Goal: Information Seeking & Learning: Learn about a topic

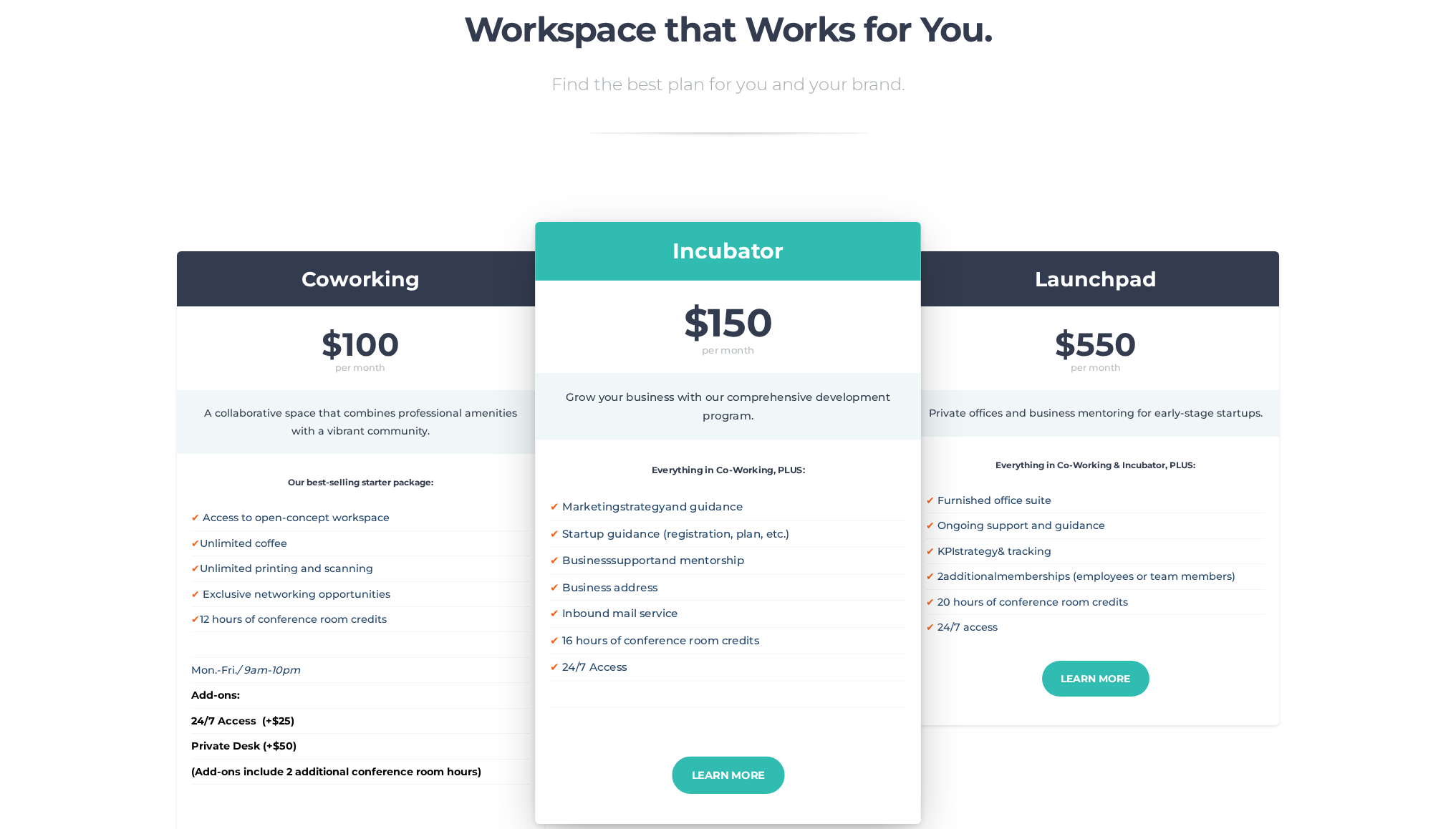
scroll to position [127, 0]
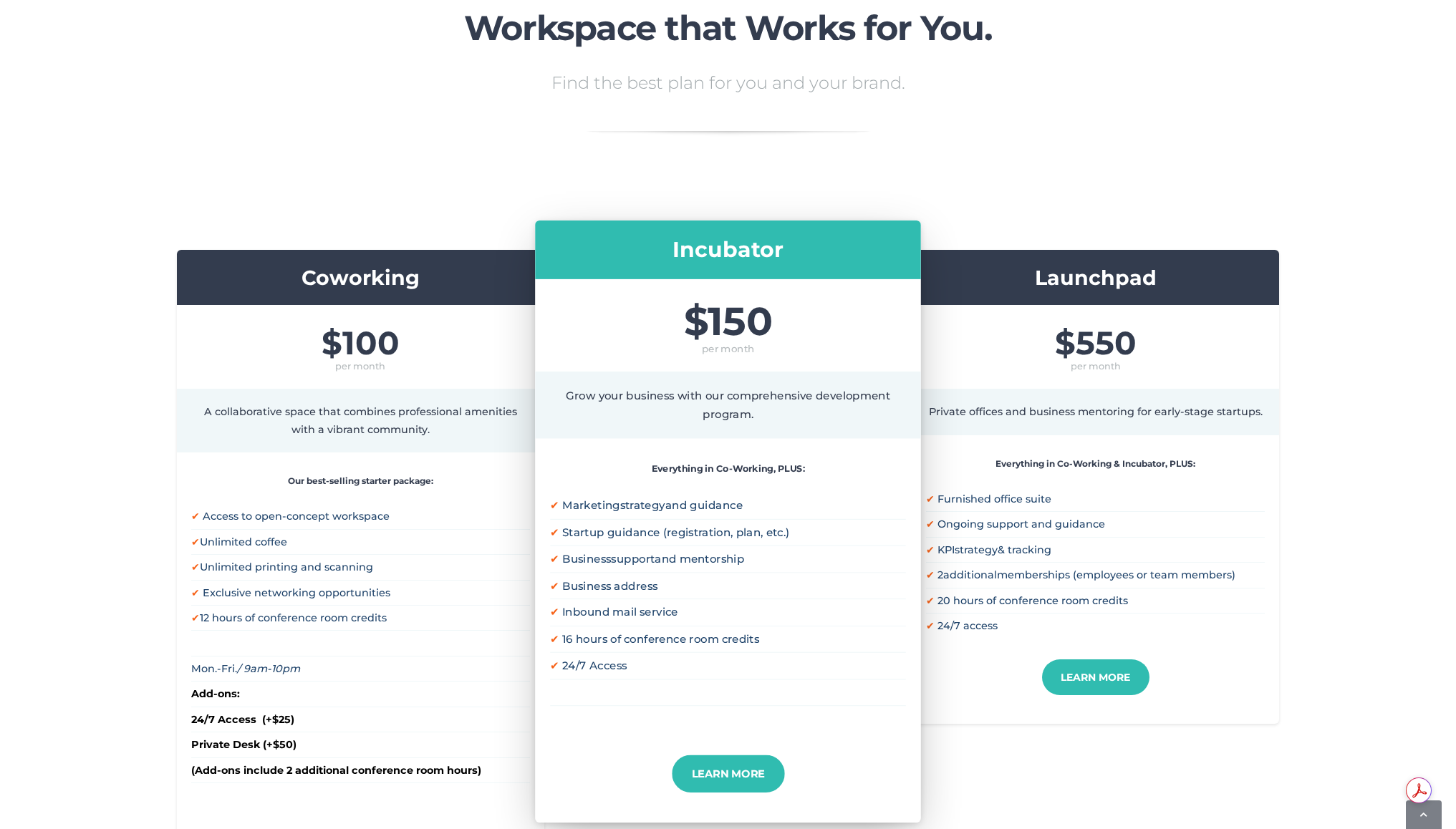
scroll to position [127, 0]
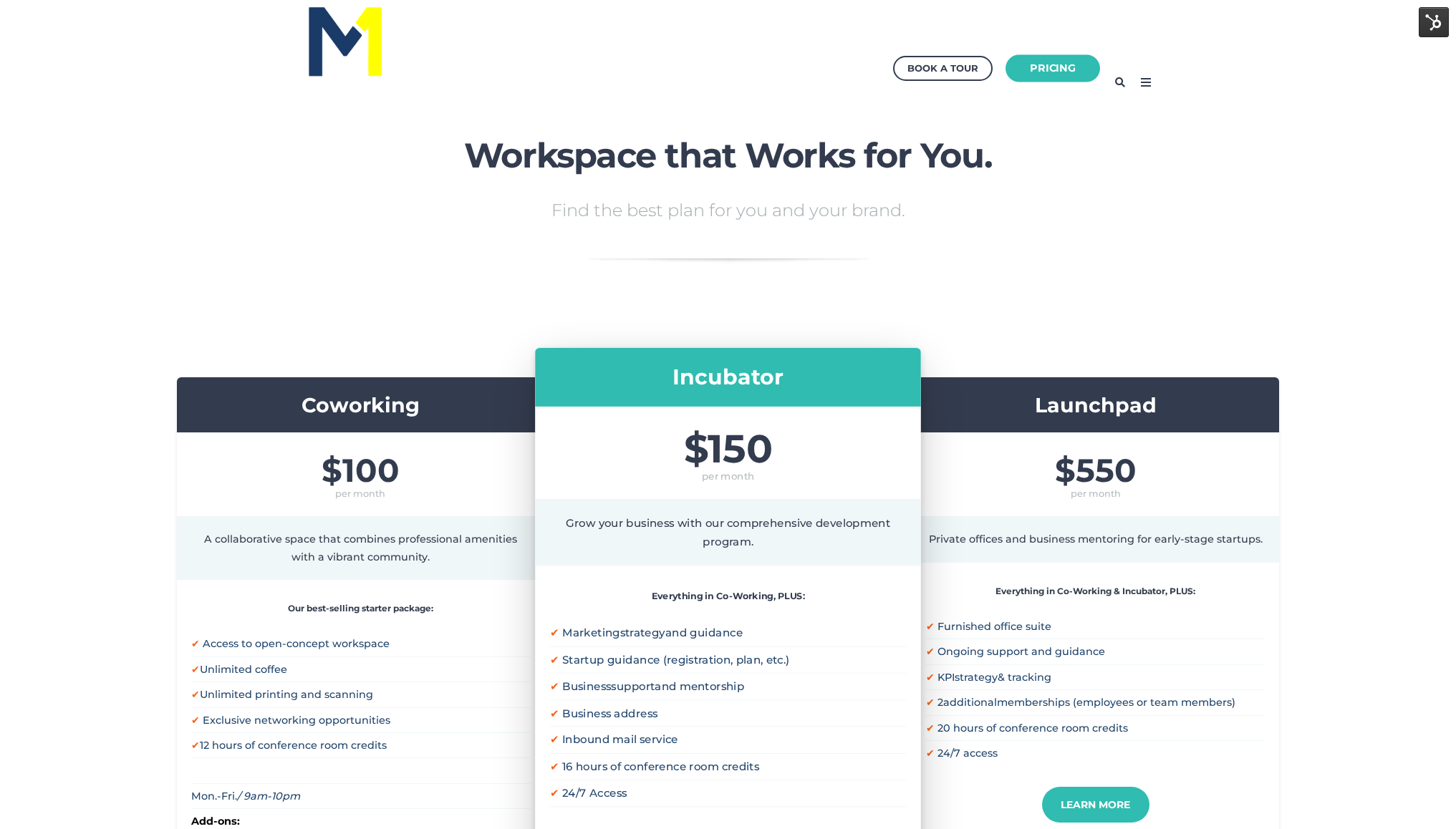
click at [1065, 56] on link "Pricing" at bounding box center [1053, 69] width 94 height 28
click at [1136, 79] on icon at bounding box center [1146, 83] width 23 height 23
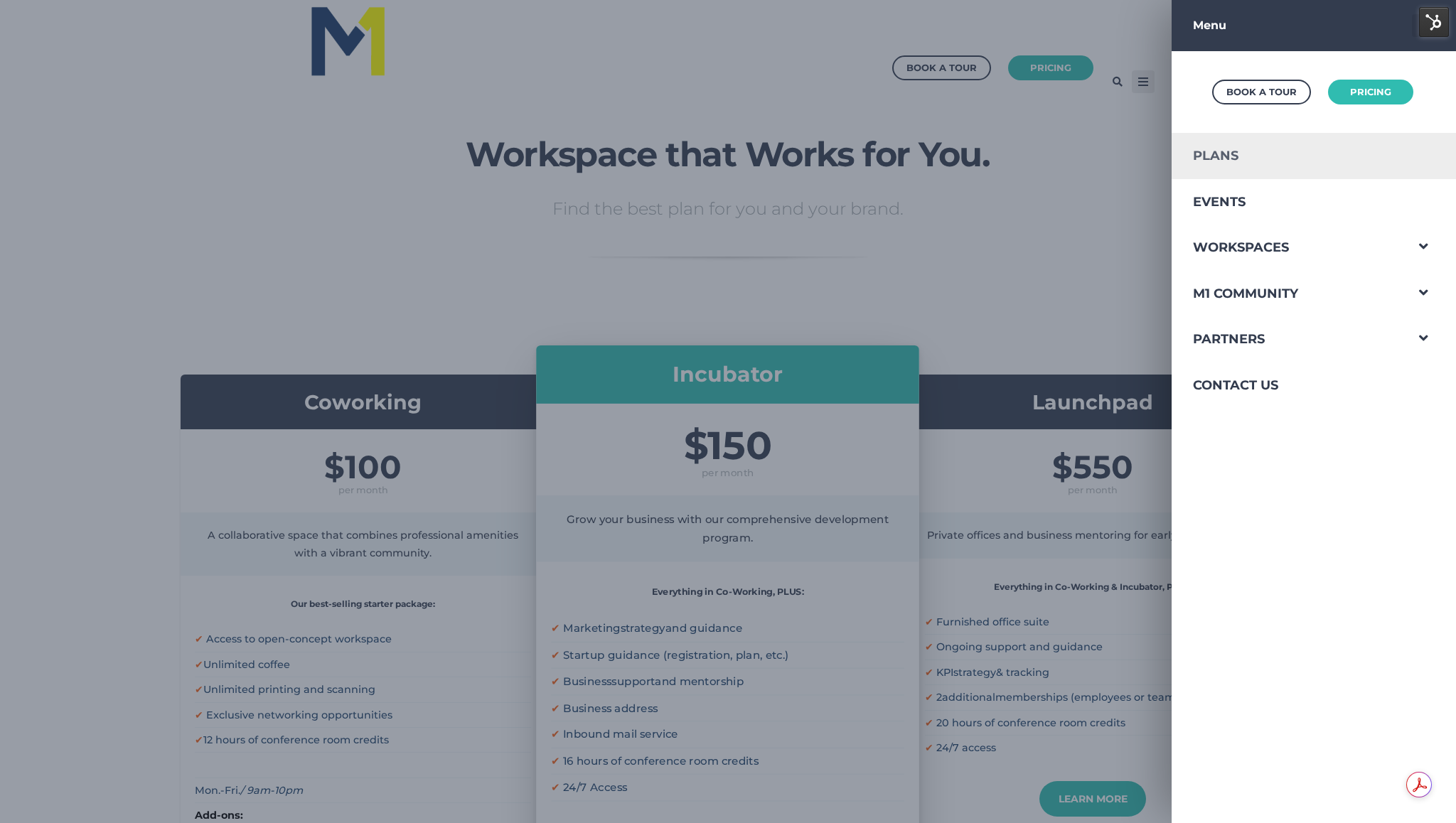
click at [1193, 152] on link "Plans" at bounding box center [1288, 156] width 233 height 46
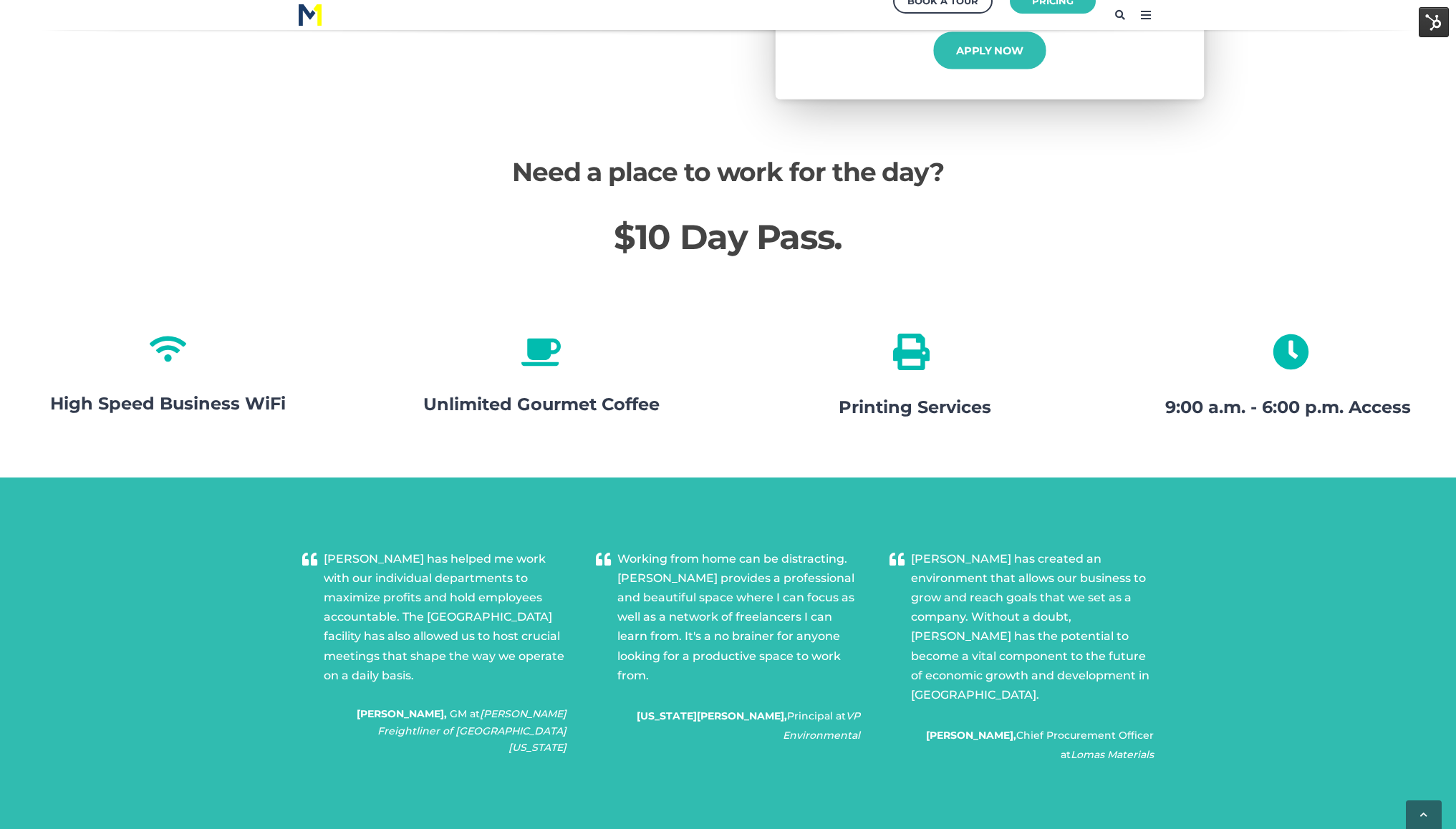
scroll to position [1924, 0]
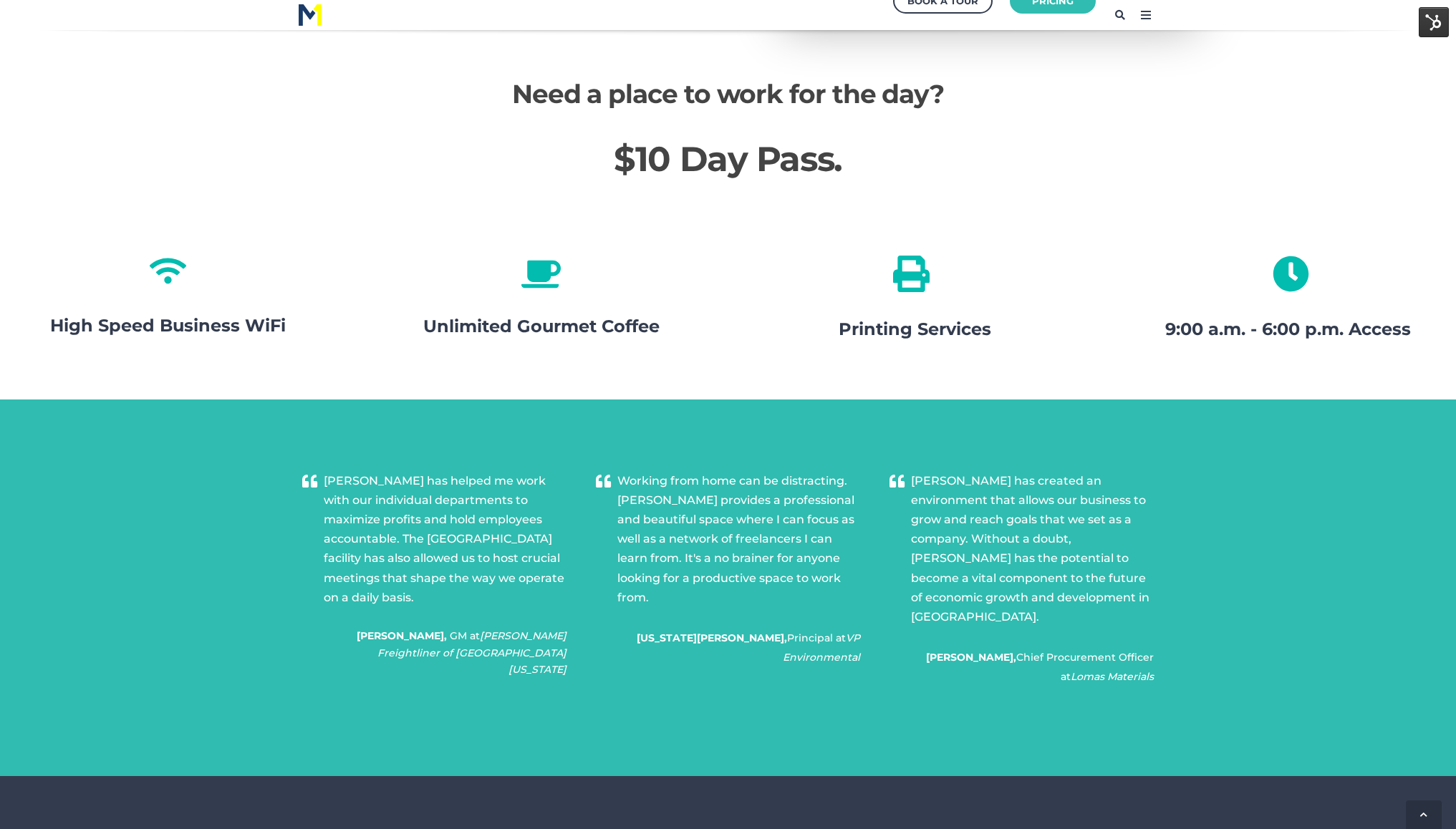
click at [917, 265] on icon at bounding box center [911, 273] width 36 height 36
click at [903, 332] on span "Printing Services" at bounding box center [915, 327] width 336 height 144
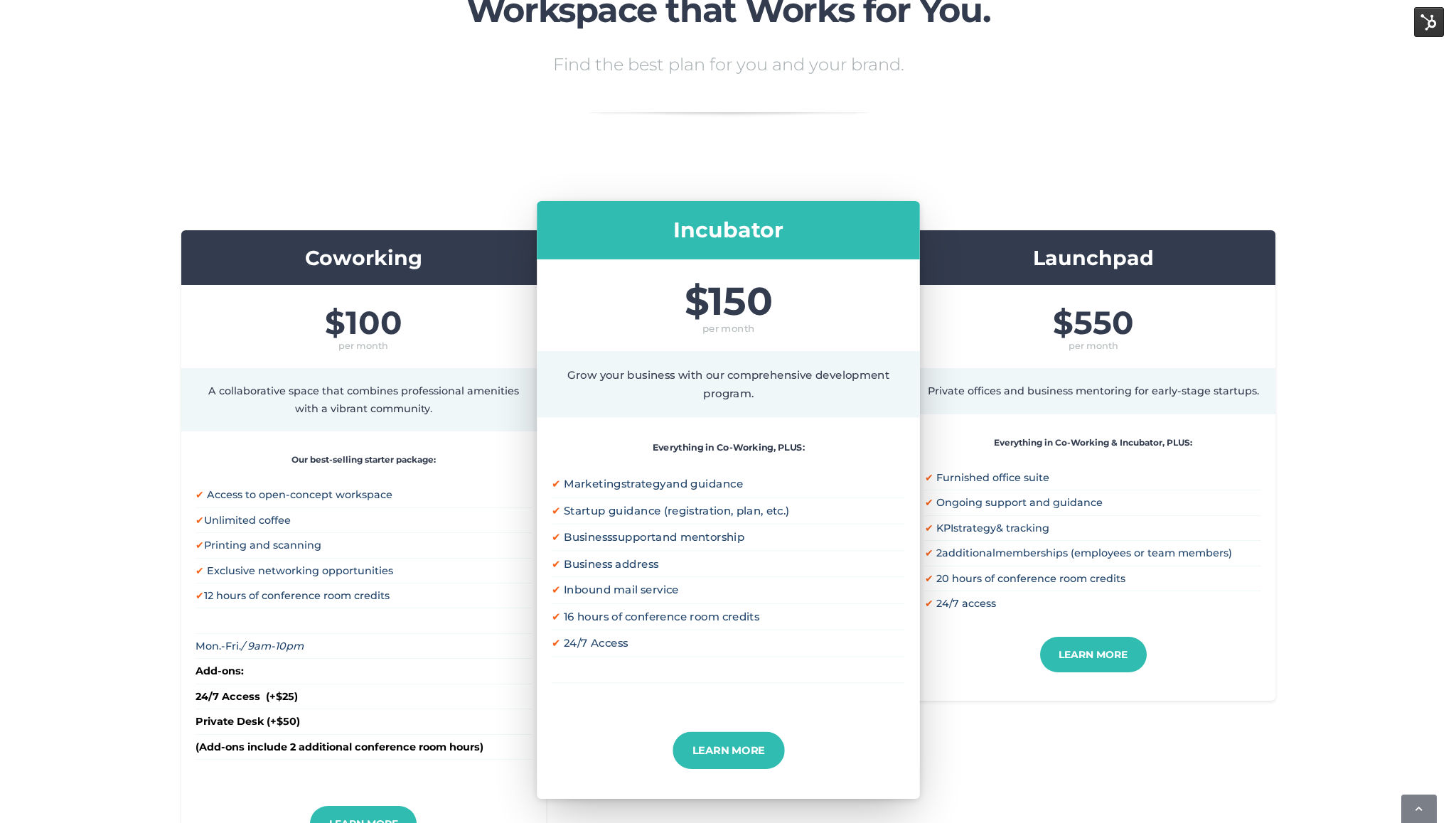
scroll to position [0, 0]
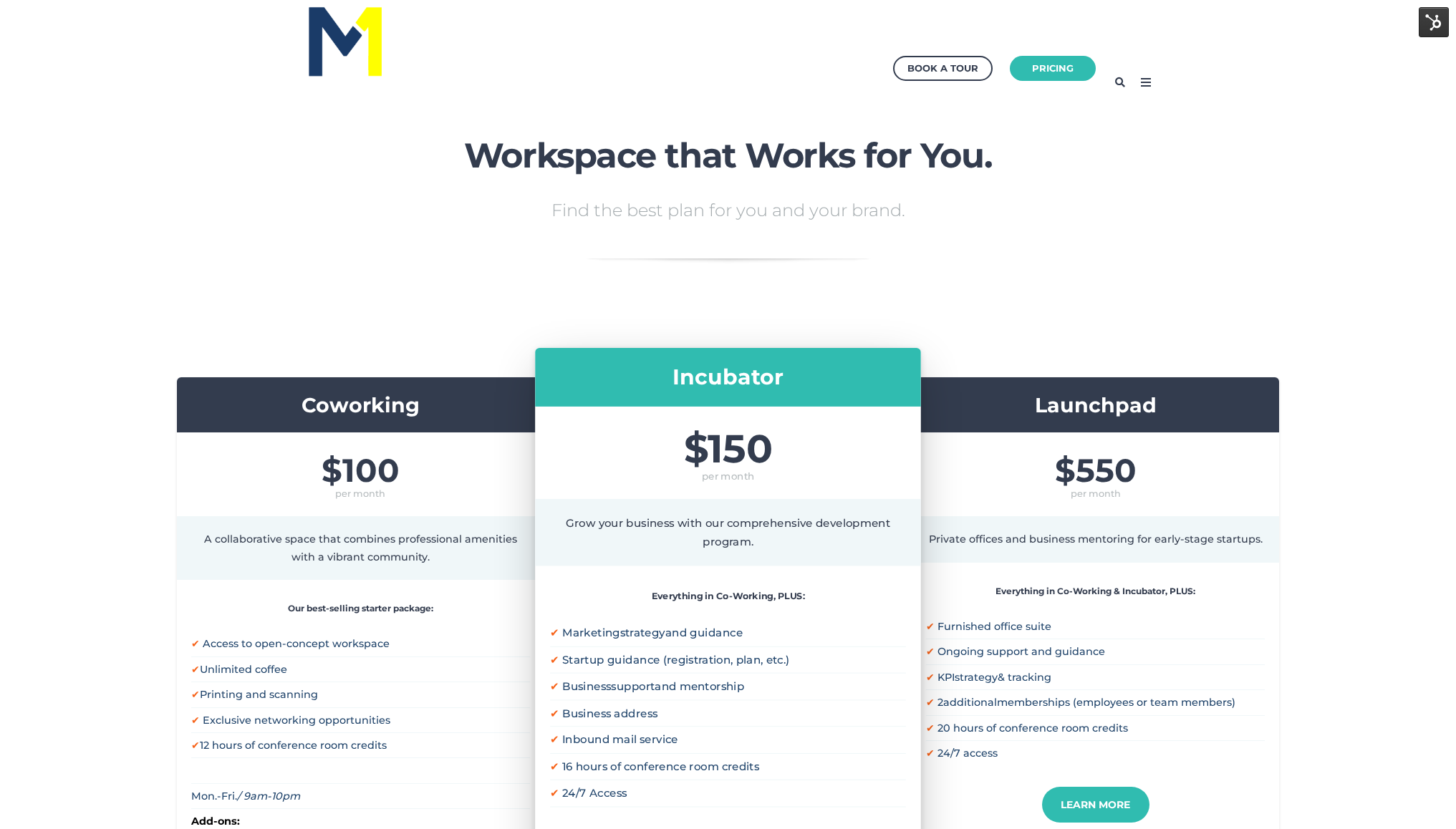
click at [1145, 84] on icon at bounding box center [1146, 83] width 23 height 23
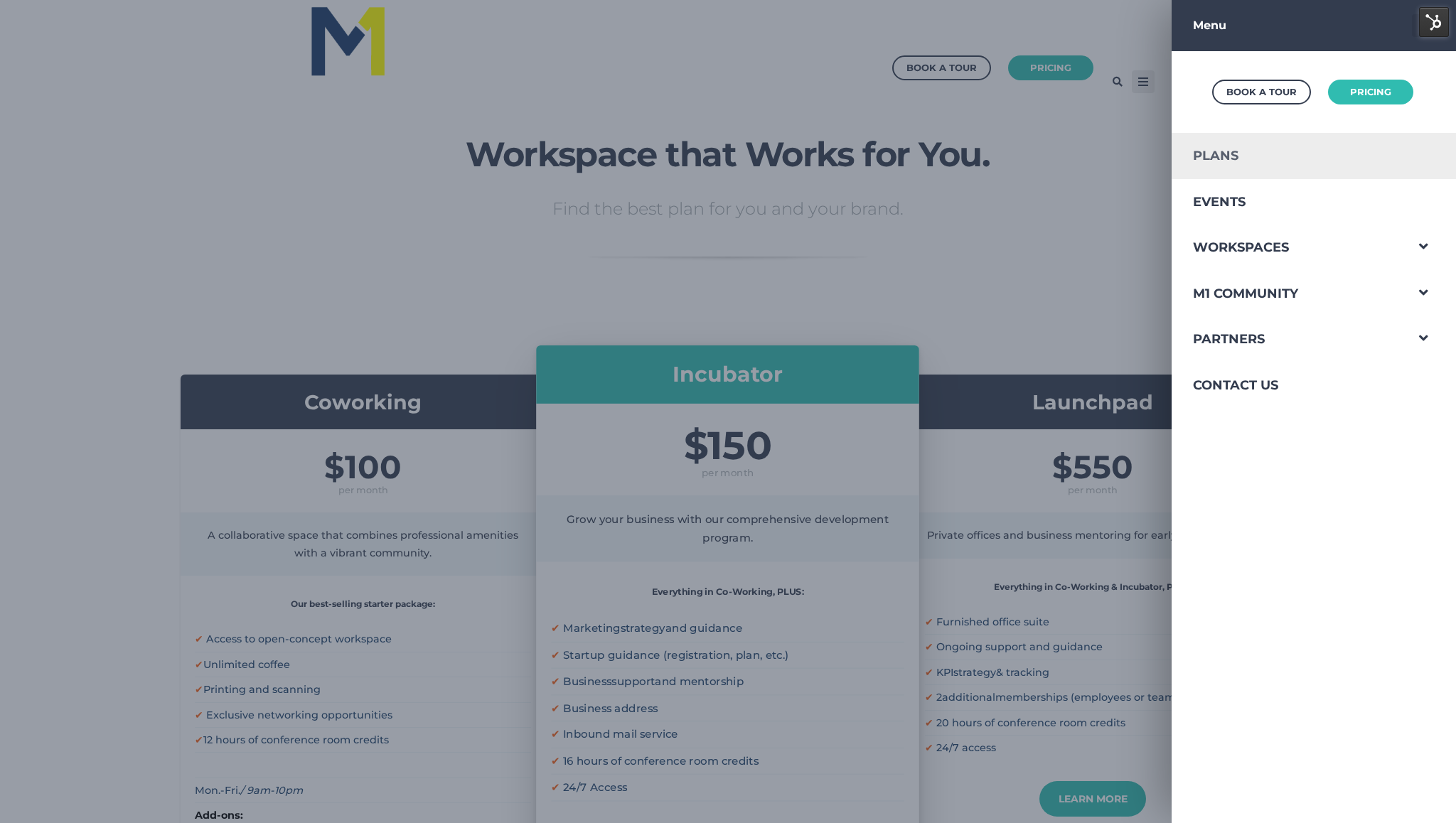
click at [1201, 153] on link "Plans" at bounding box center [1288, 156] width 233 height 46
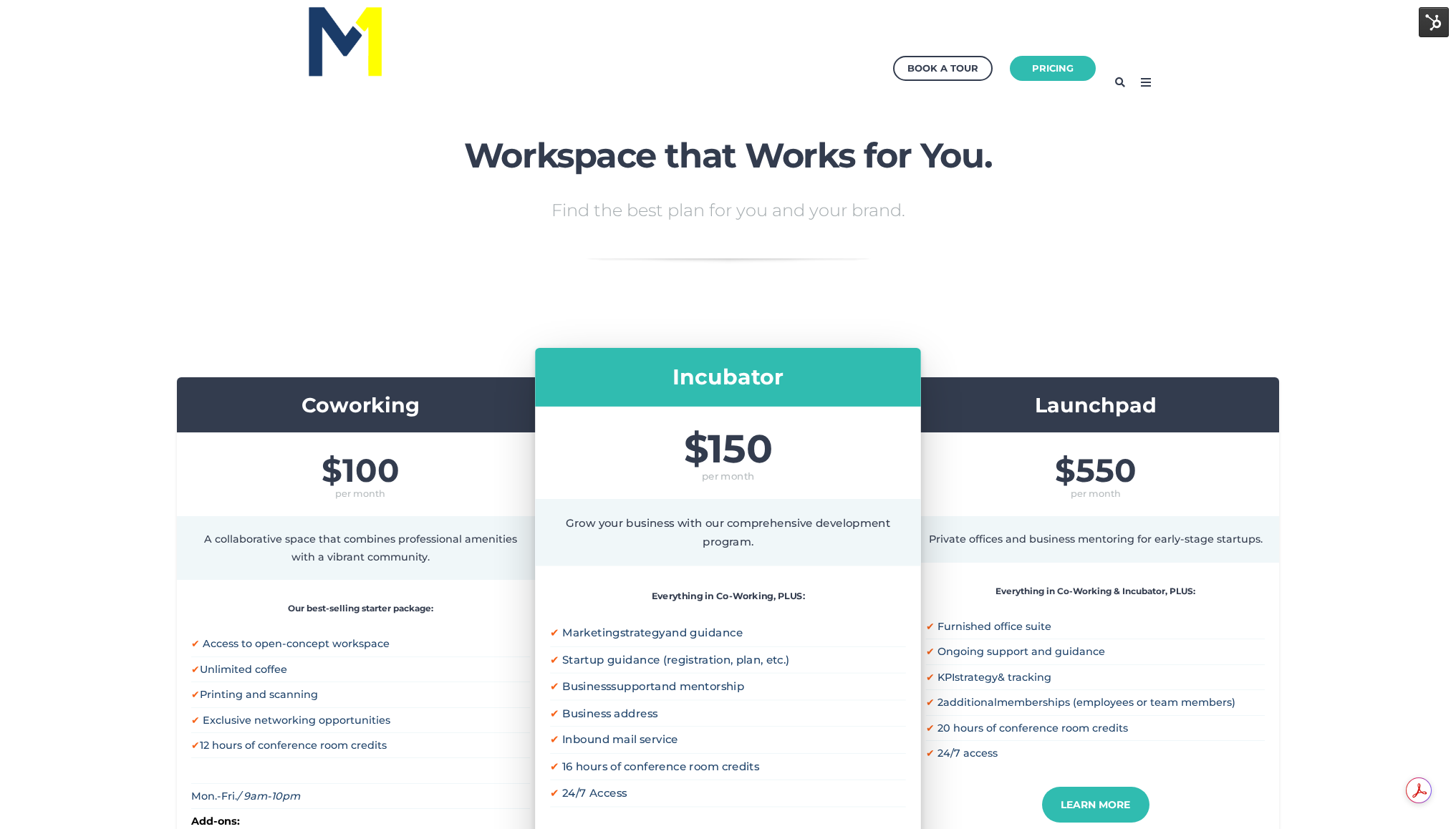
click at [1146, 69] on div "Book a Tour Pricing" at bounding box center [728, 83] width 859 height 136
click at [1144, 76] on icon at bounding box center [1146, 83] width 23 height 23
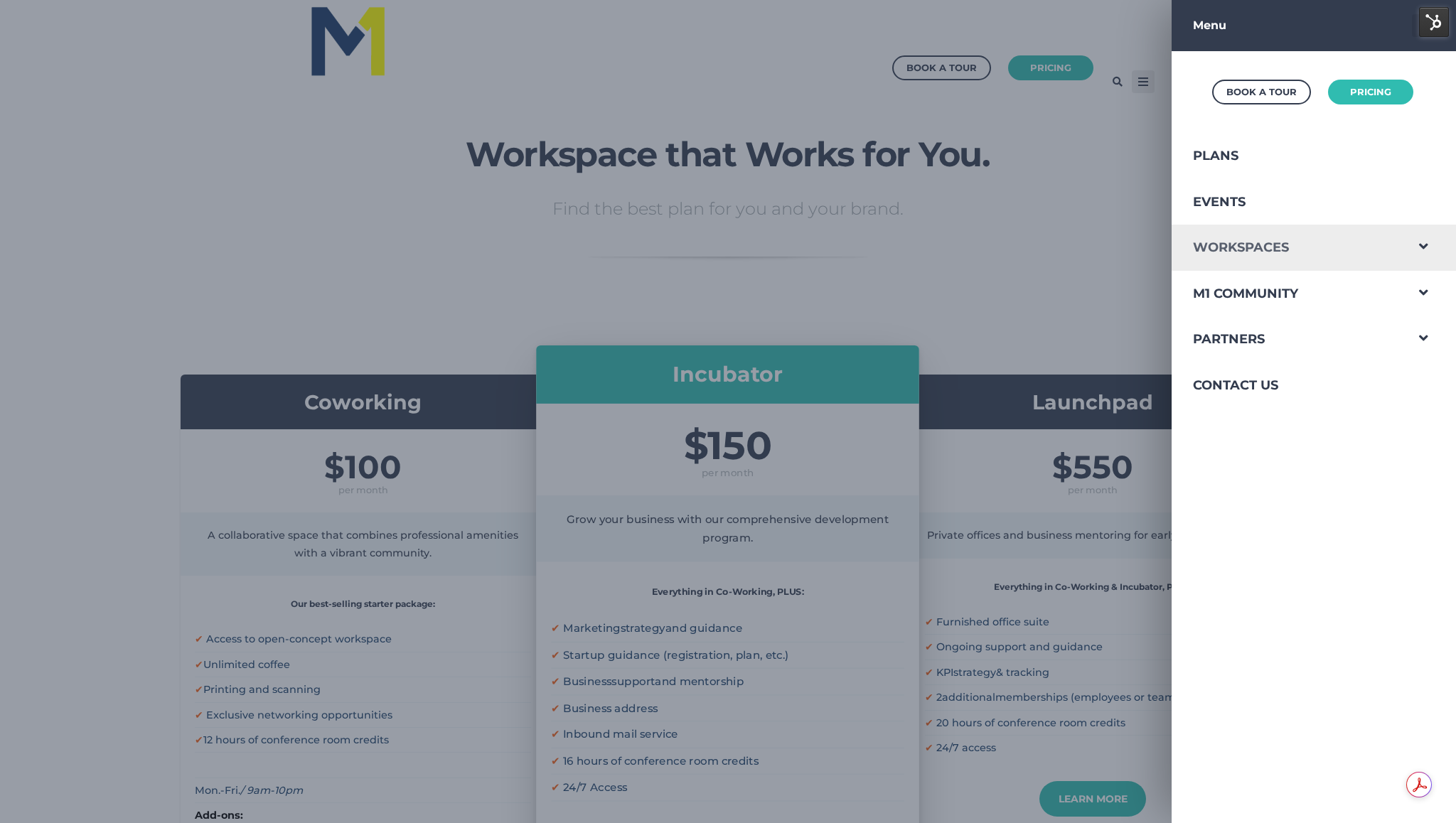
click at [1219, 238] on link "Workspaces" at bounding box center [1288, 248] width 233 height 46
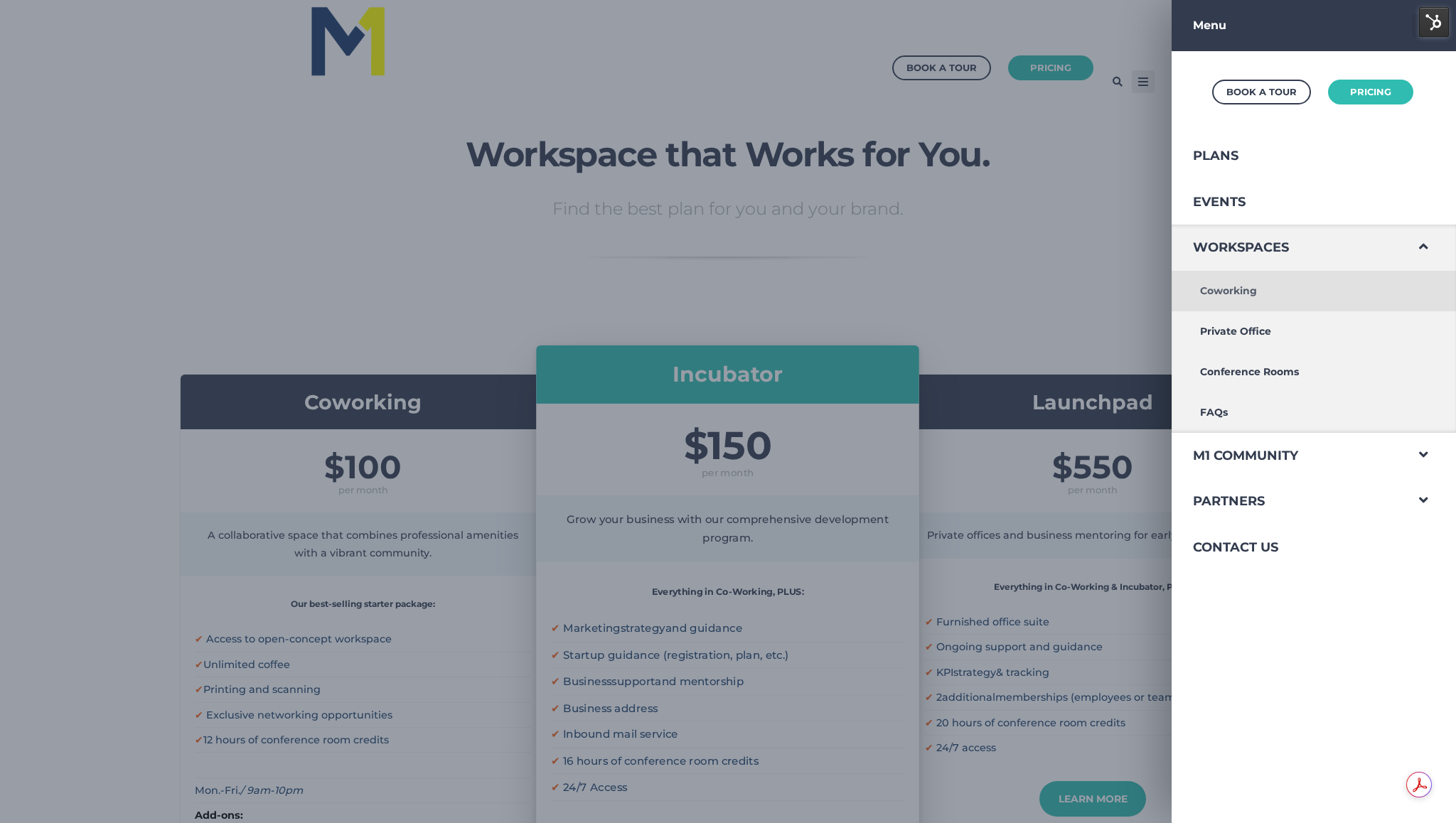
click at [1206, 280] on link "Coworking" at bounding box center [1288, 290] width 233 height 41
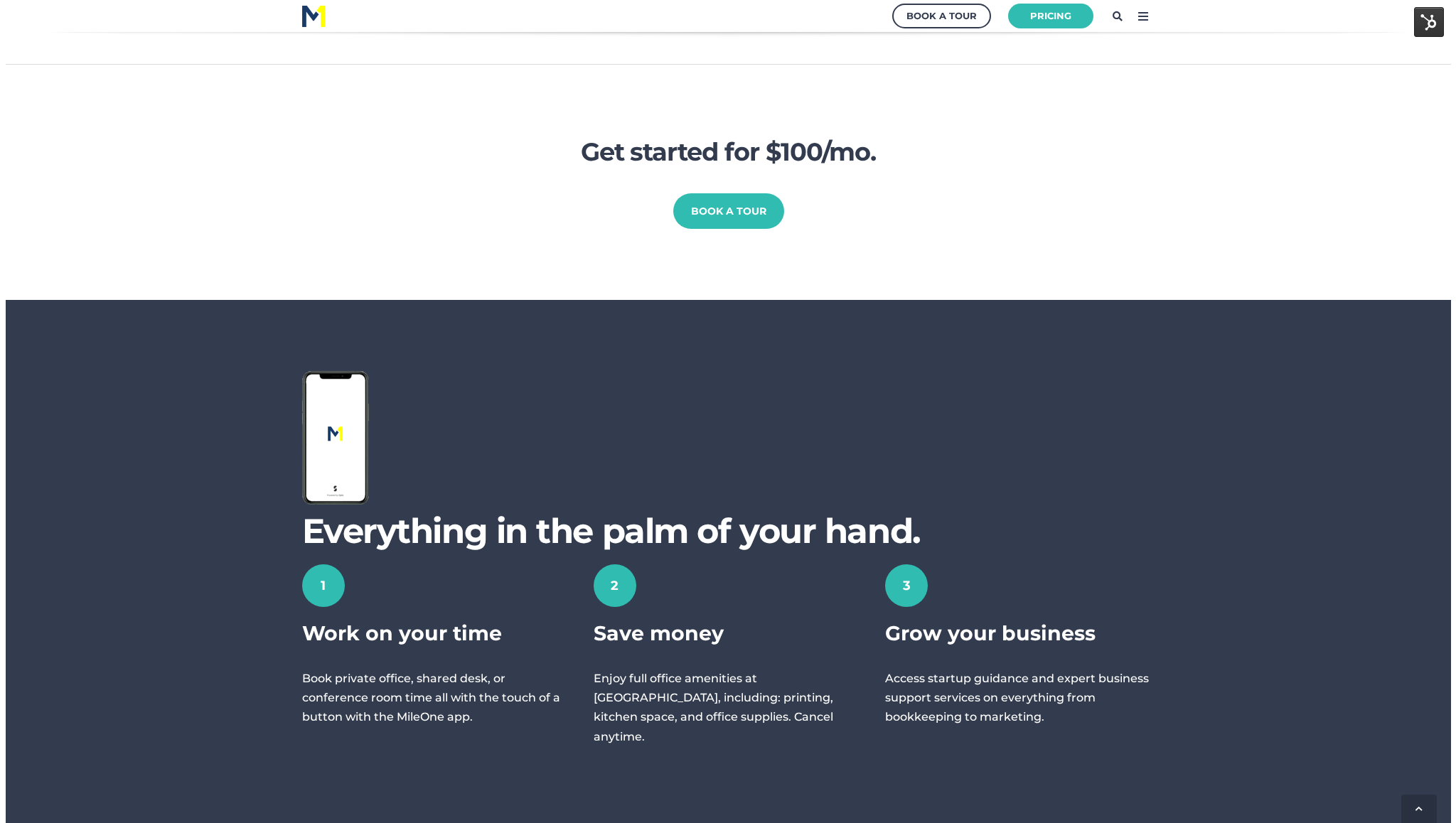
scroll to position [904, 0]
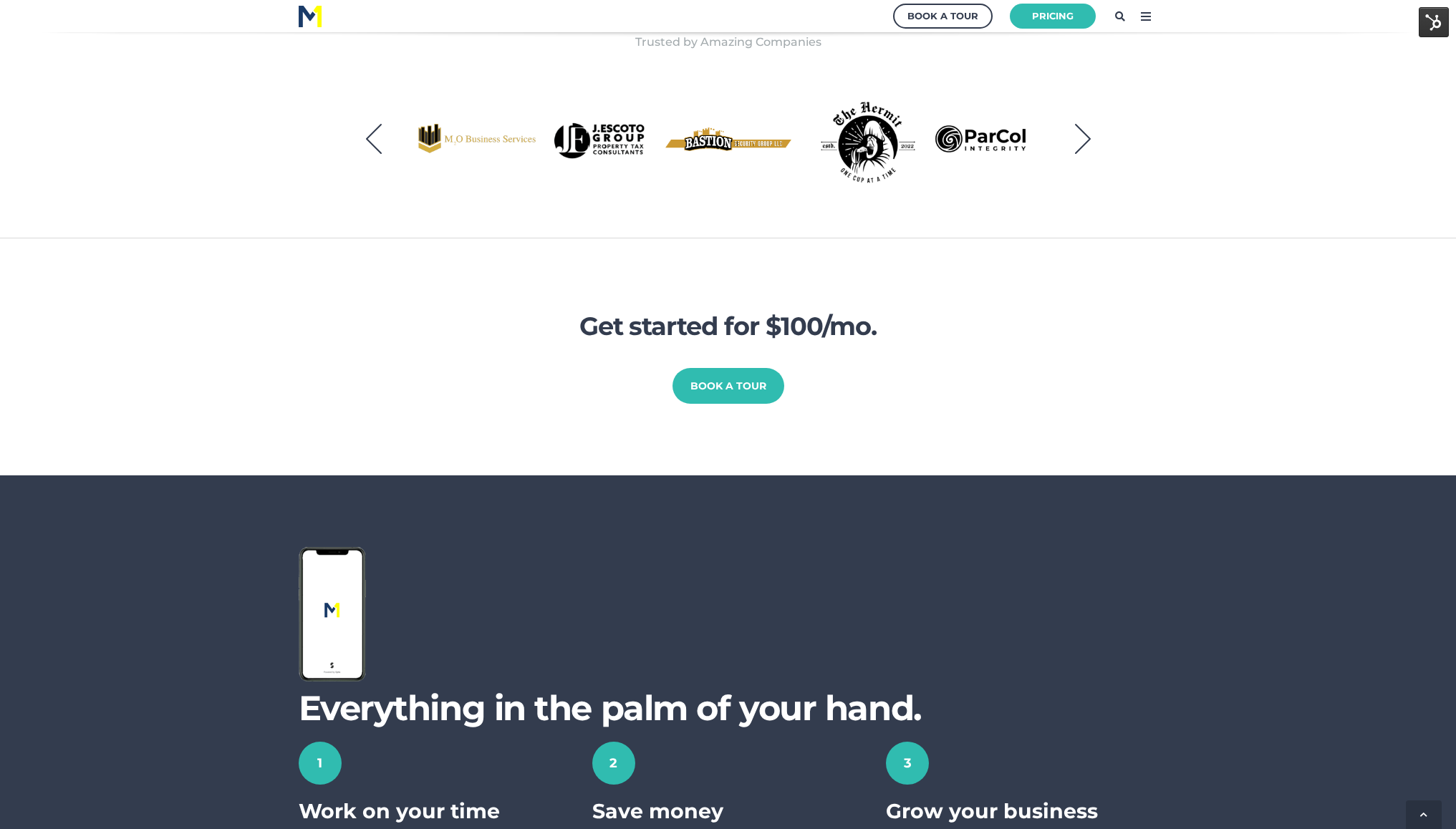
click at [1140, 12] on icon at bounding box center [1146, 16] width 23 height 23
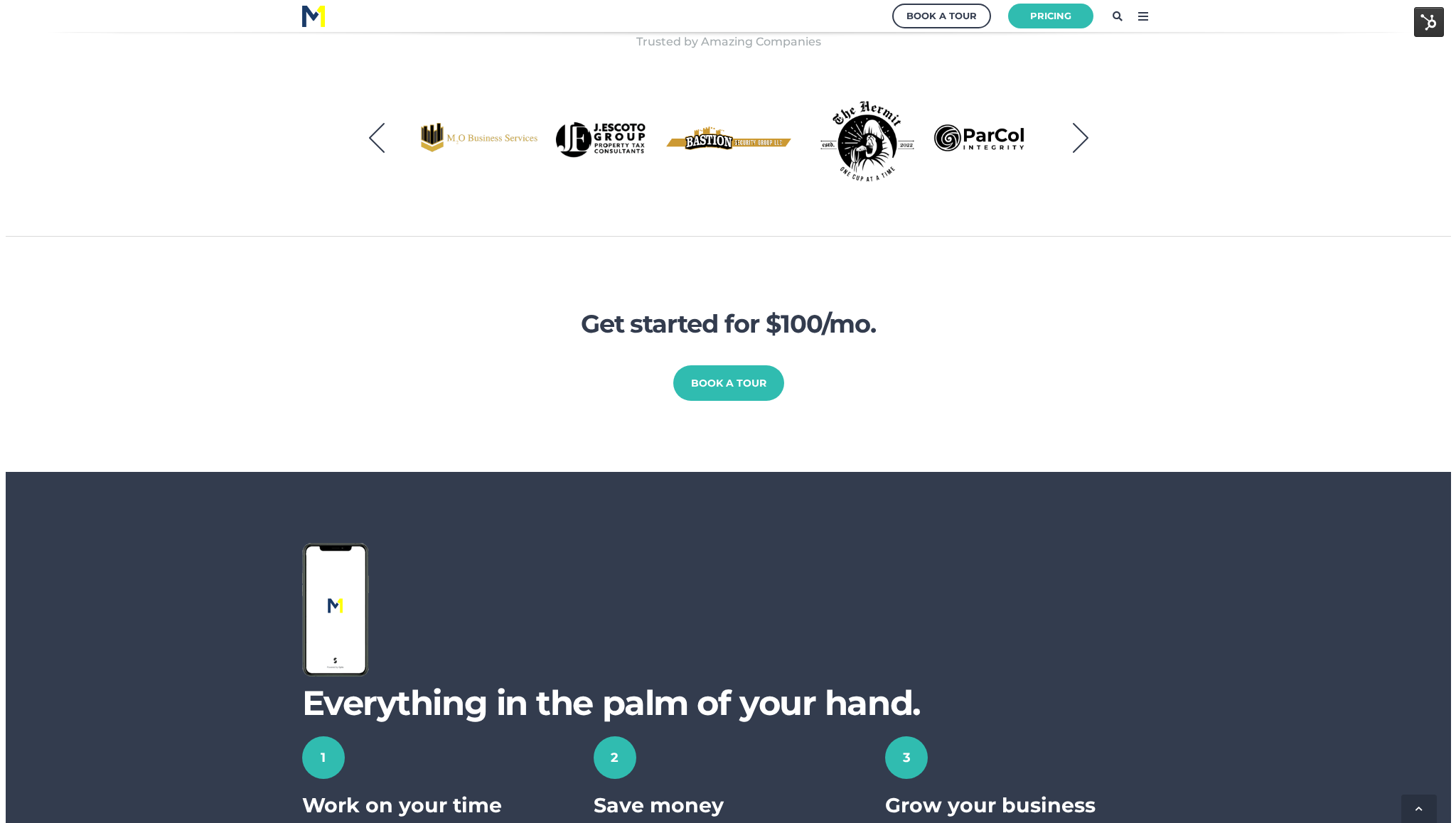
scroll to position [838, 1471]
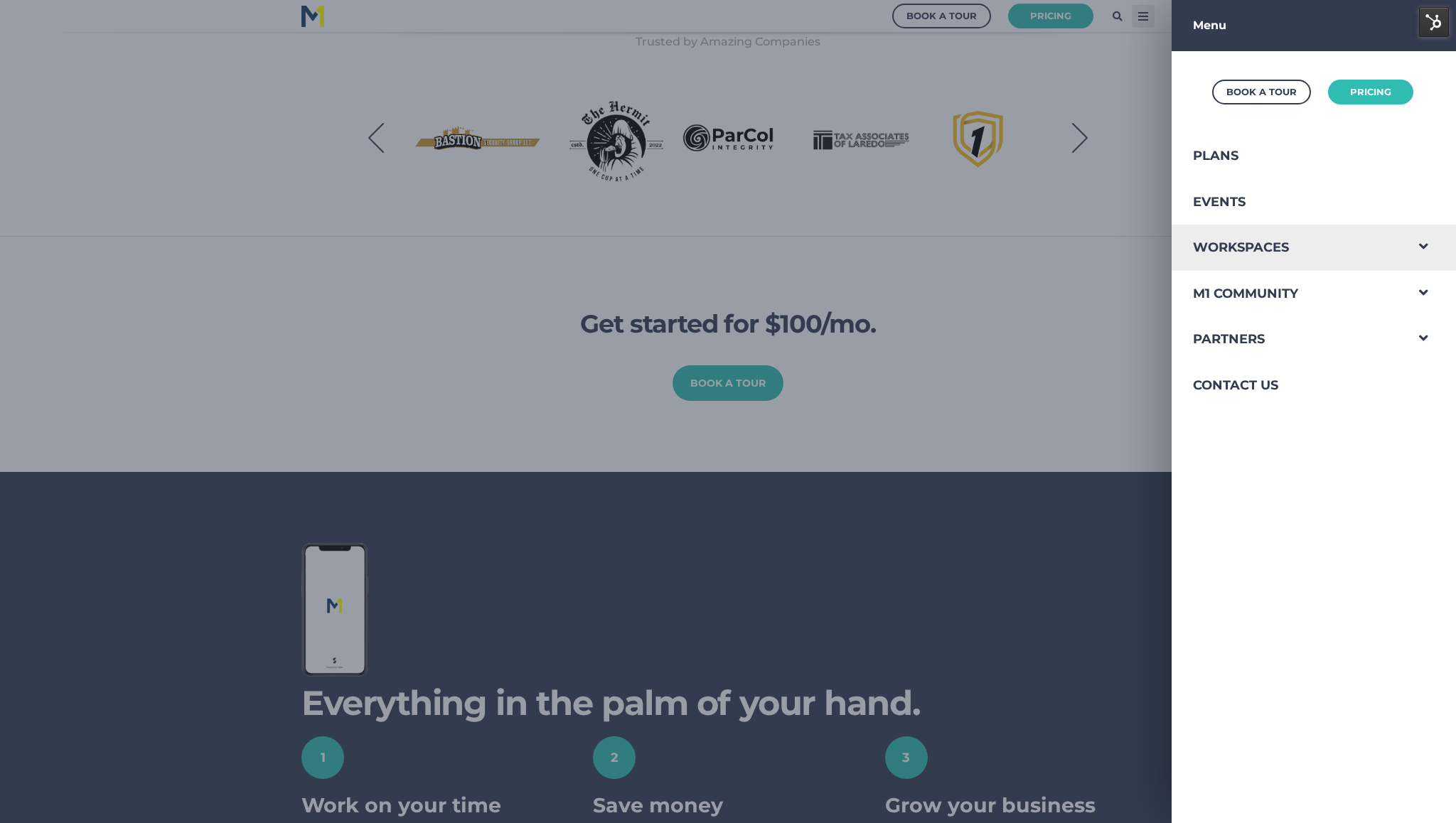
click at [1415, 244] on span "Navigation Menu" at bounding box center [1423, 243] width 37 height 37
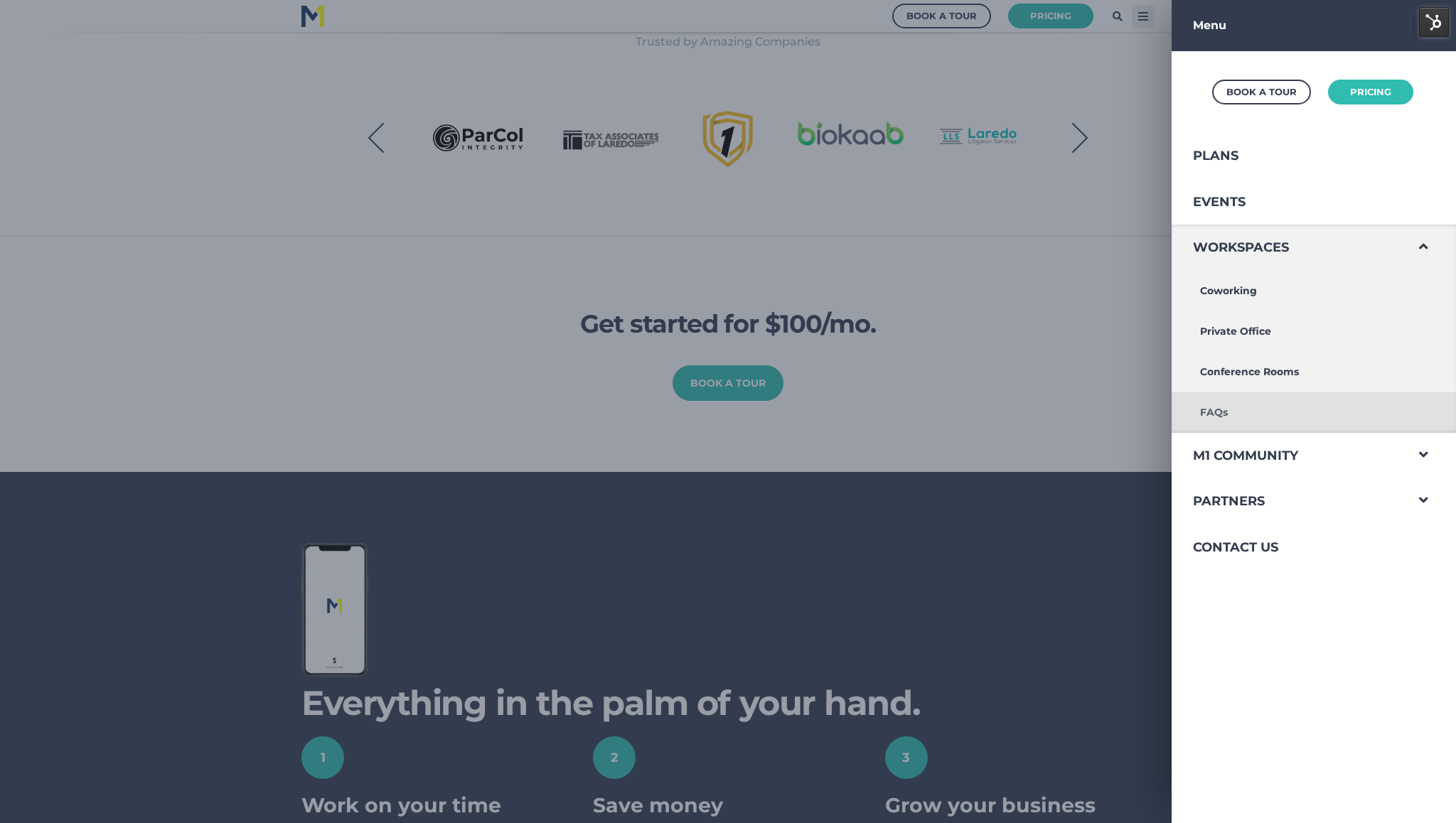
click at [1248, 403] on link "FAQs" at bounding box center [1288, 412] width 233 height 41
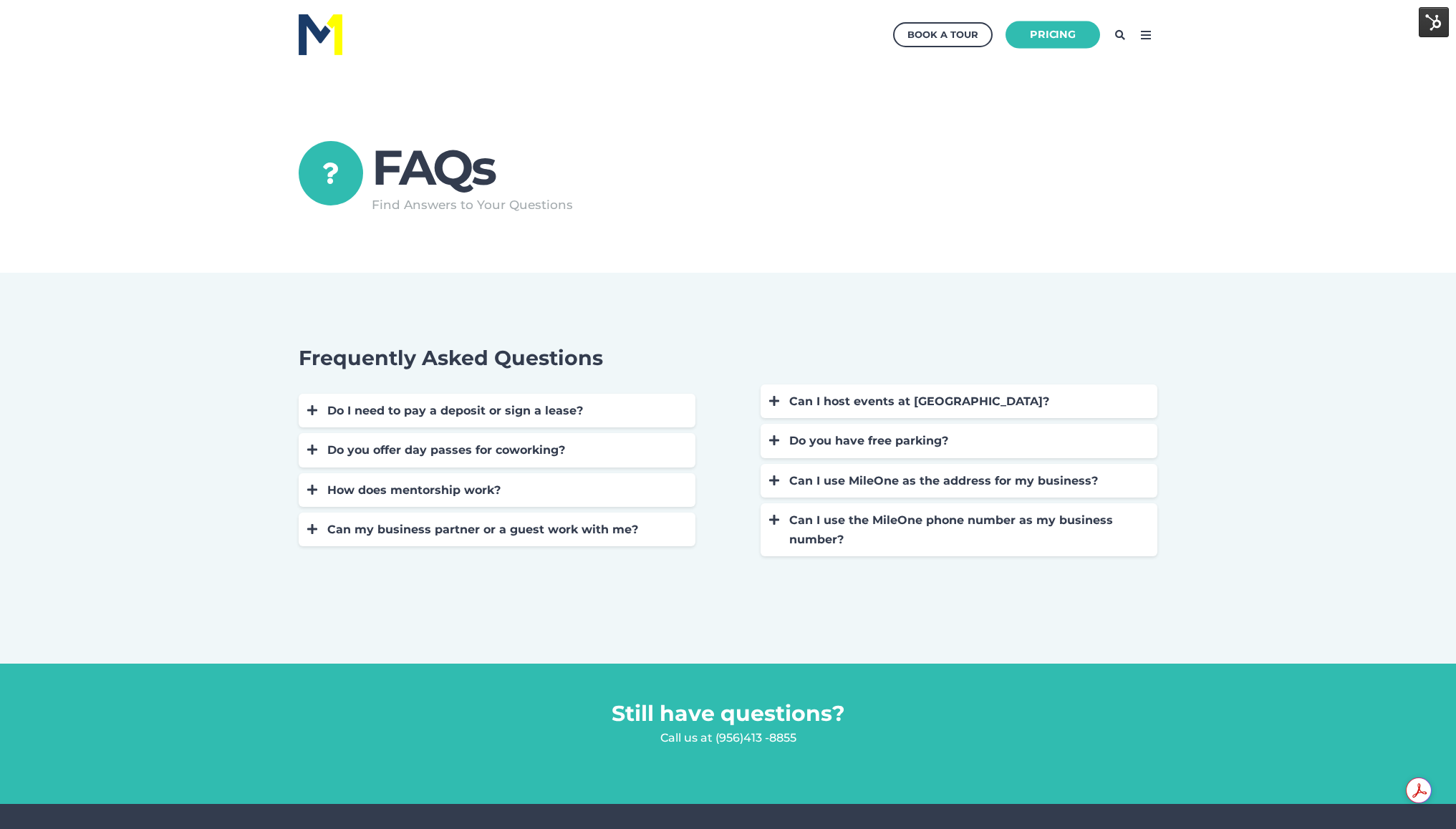
click at [1093, 34] on link "Pricing" at bounding box center [1053, 35] width 94 height 28
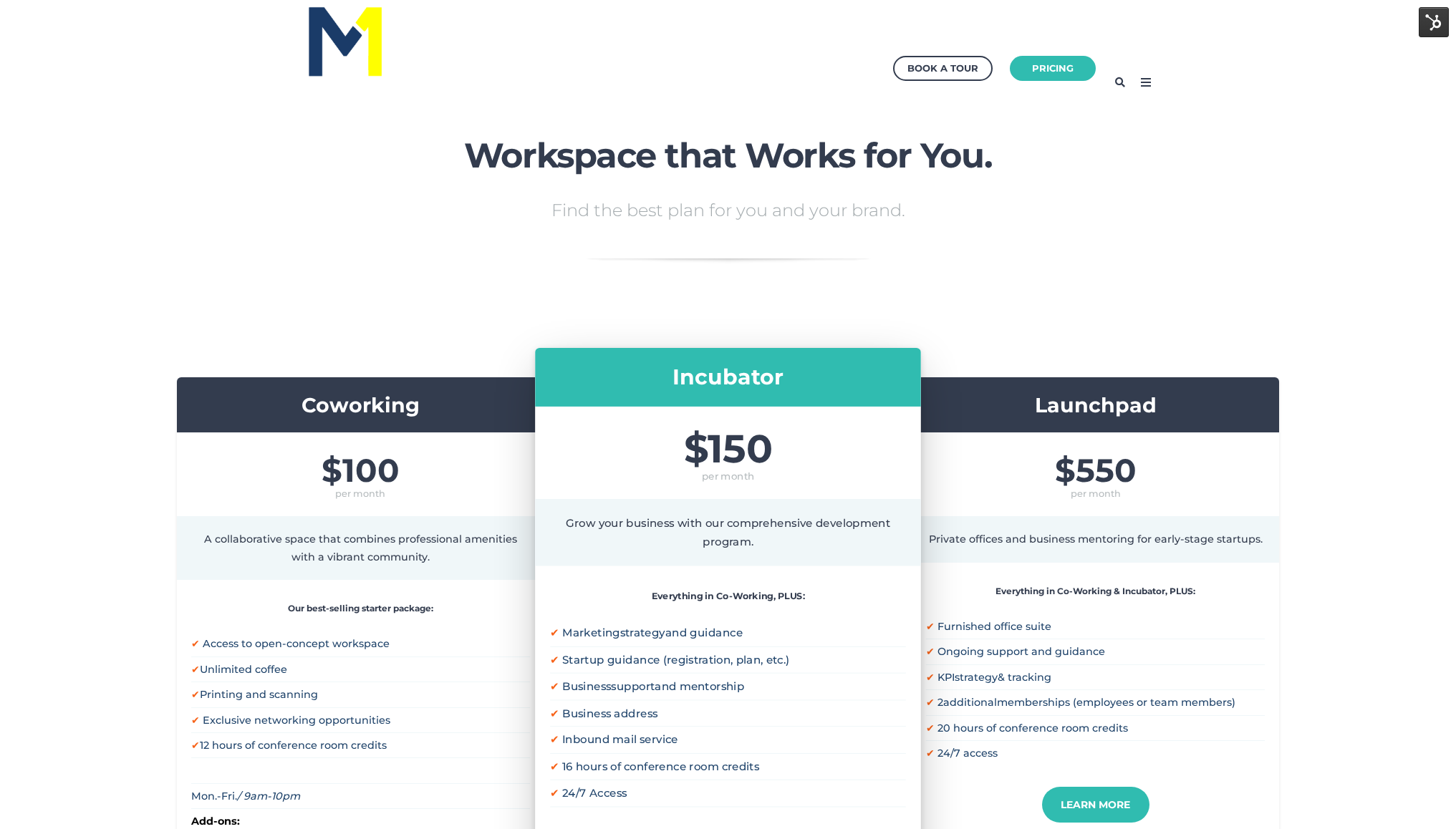
click at [1144, 94] on div "Book a Tour Pricing" at bounding box center [728, 83] width 859 height 136
click at [1146, 80] on icon at bounding box center [1146, 83] width 23 height 23
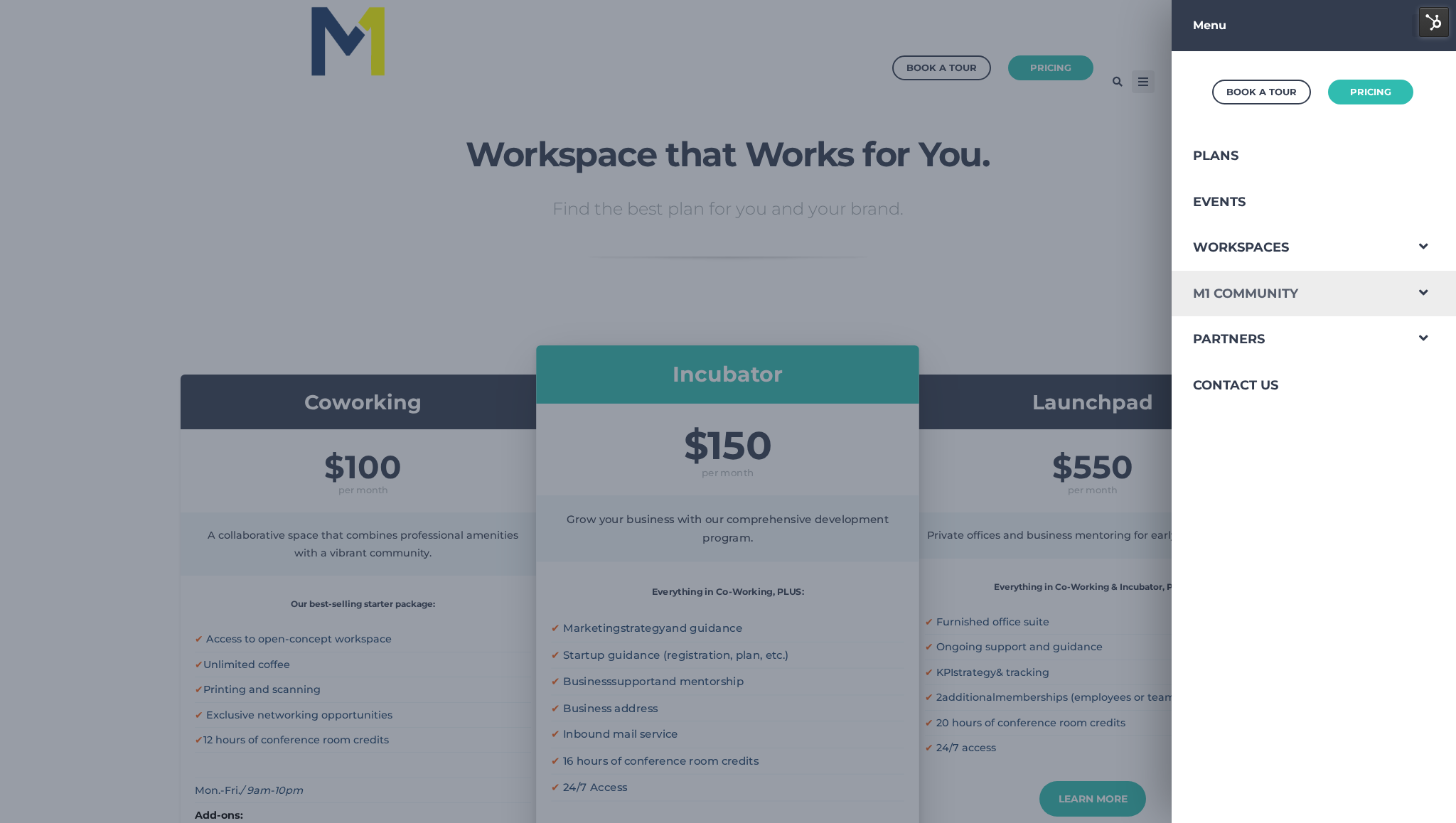
click at [1200, 297] on link "M1 Community" at bounding box center [1288, 293] width 233 height 46
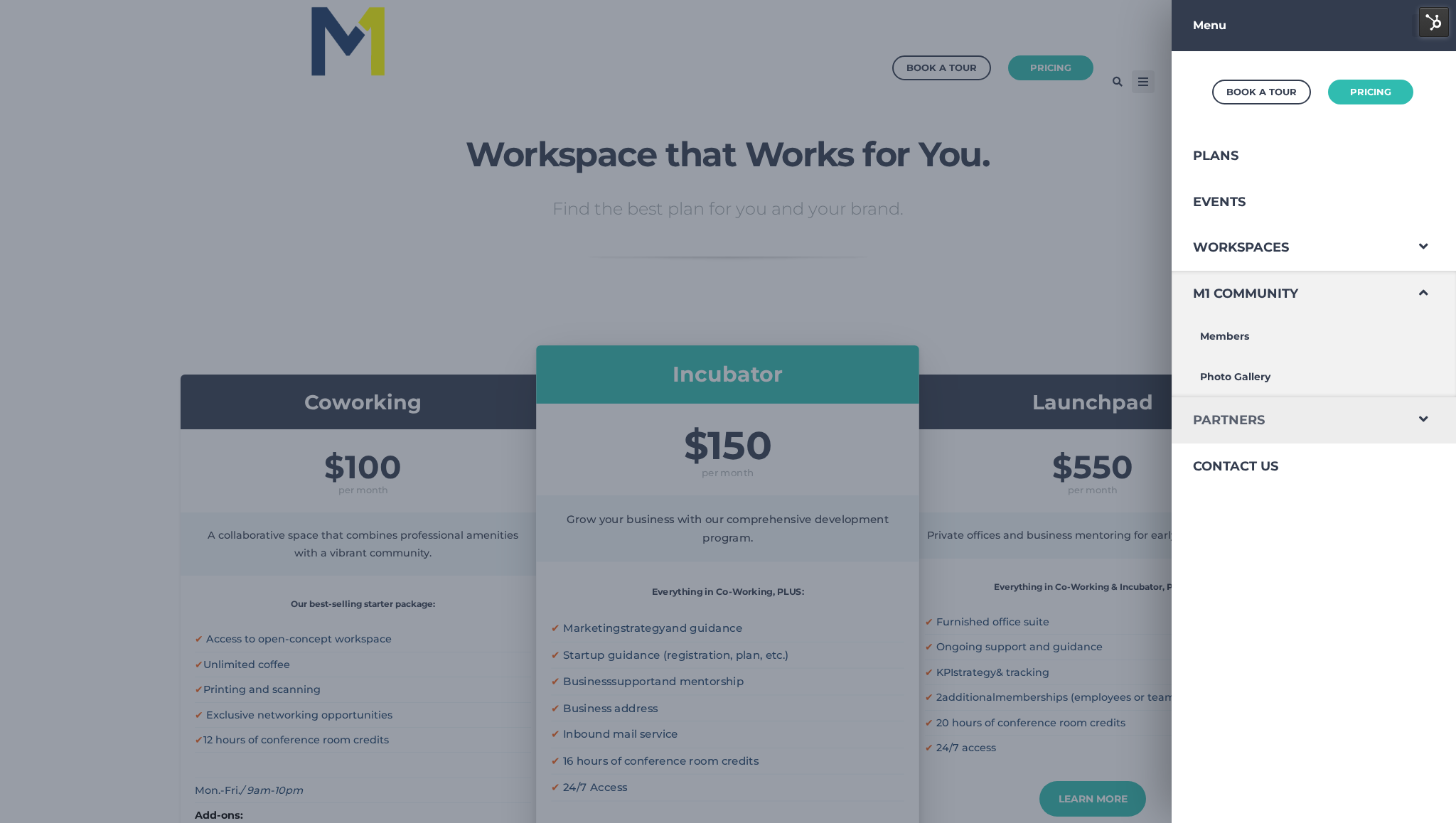
click at [1217, 426] on link "Partners" at bounding box center [1288, 421] width 233 height 46
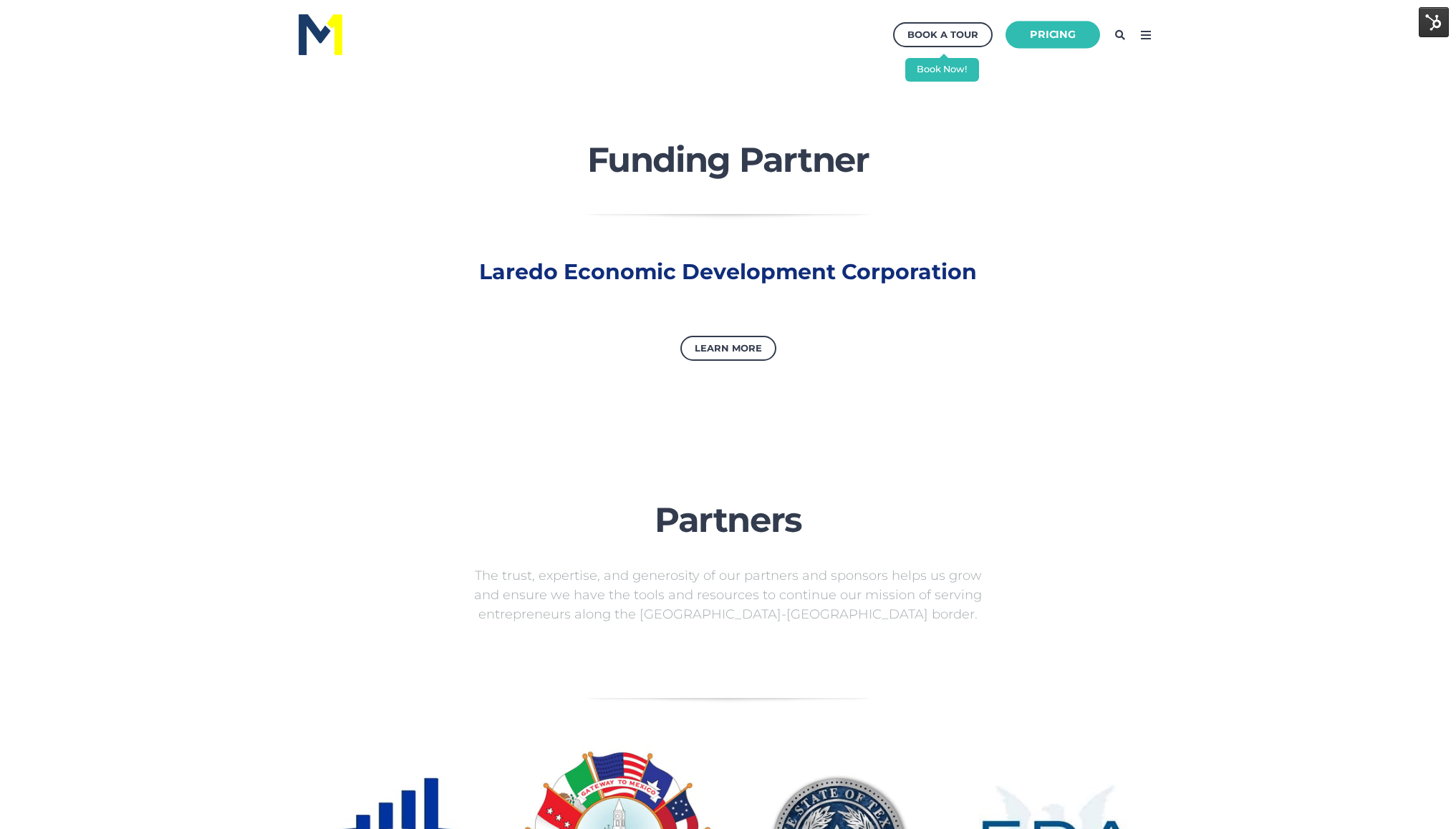
click at [1061, 24] on link "Pricing" at bounding box center [1053, 35] width 94 height 28
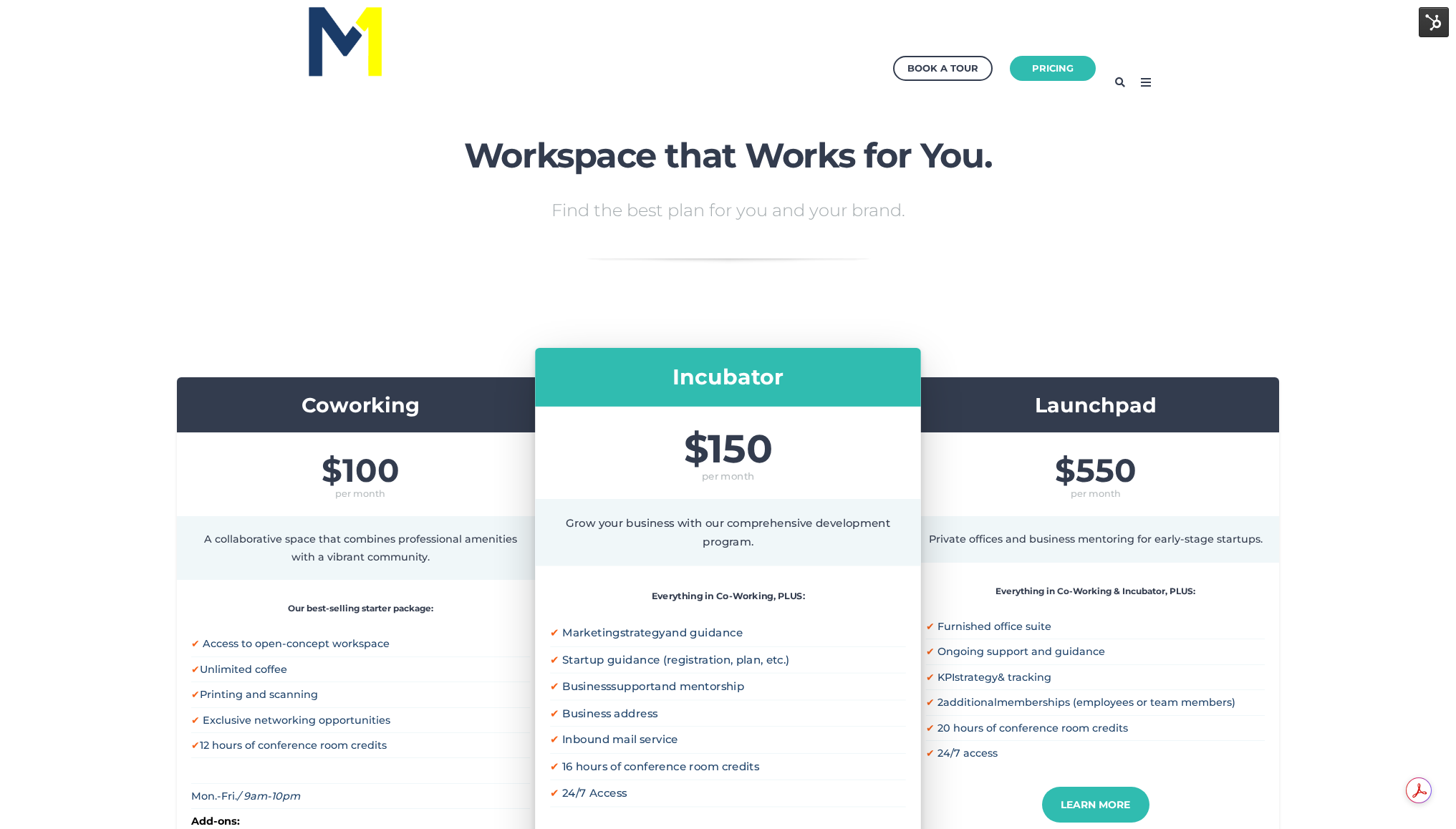
click at [337, 29] on img at bounding box center [345, 41] width 80 height 76
click at [1142, 86] on icon at bounding box center [1146, 83] width 23 height 23
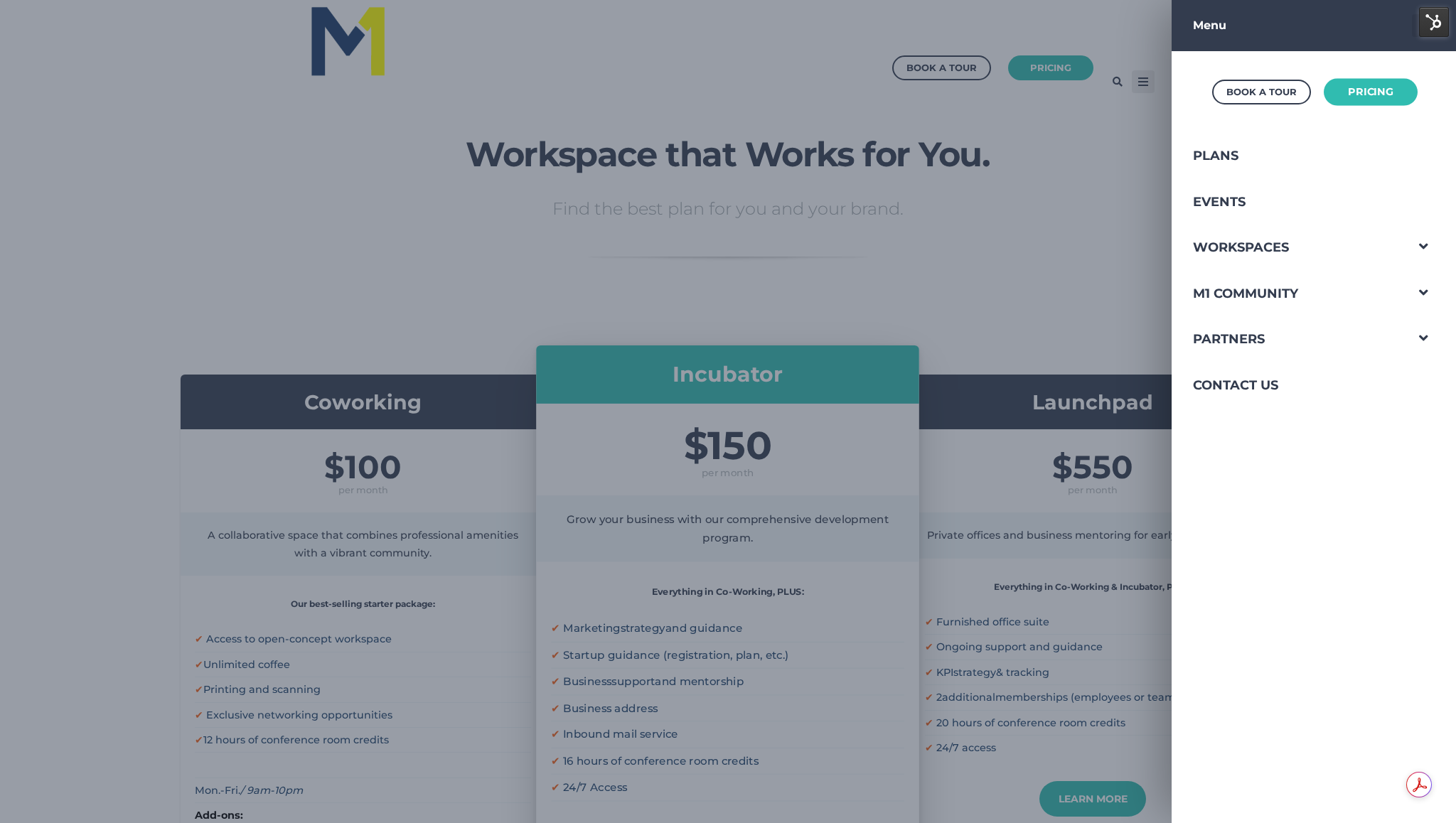
click at [1359, 98] on link "Pricing" at bounding box center [1371, 92] width 93 height 28
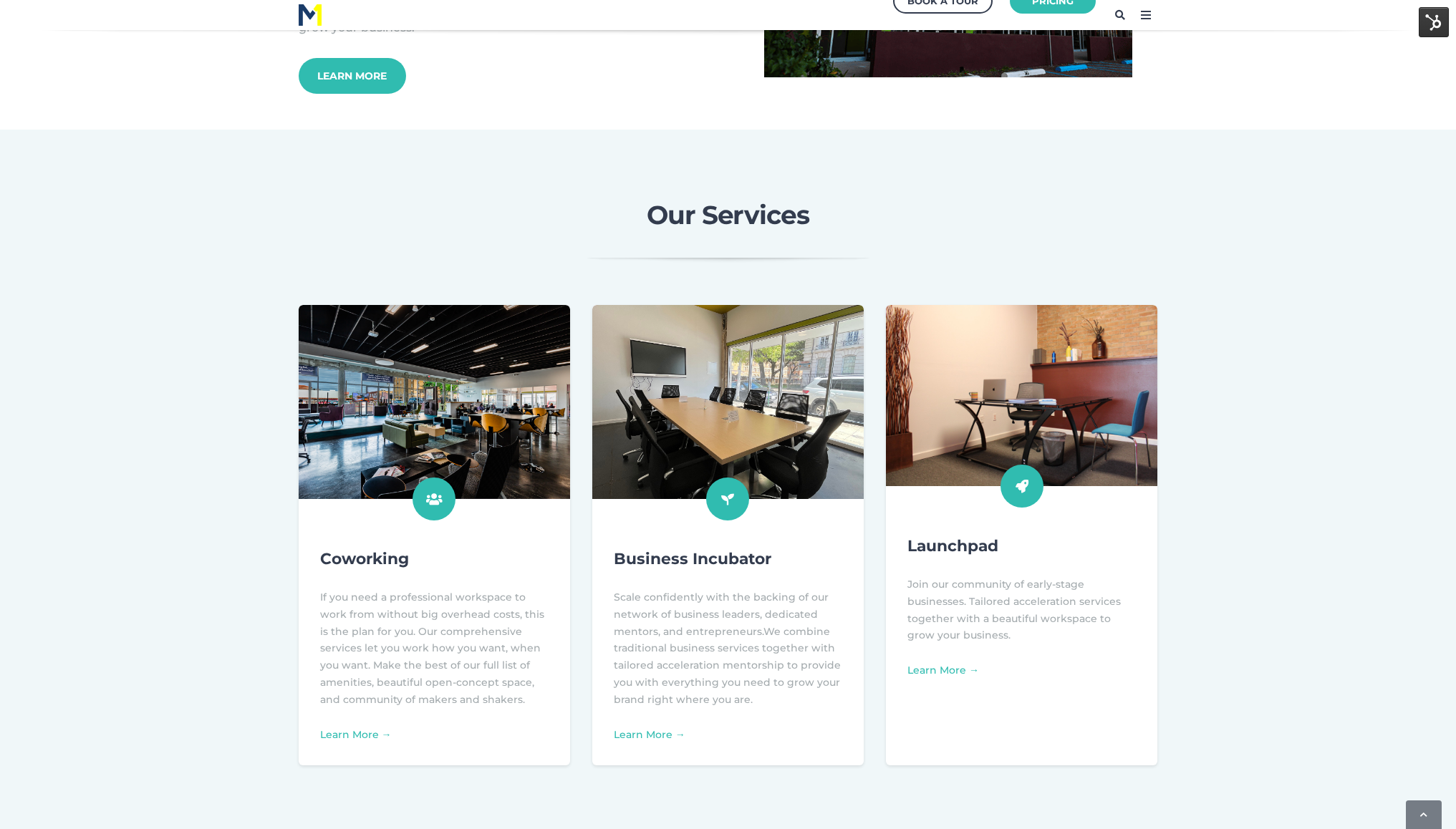
scroll to position [382, 0]
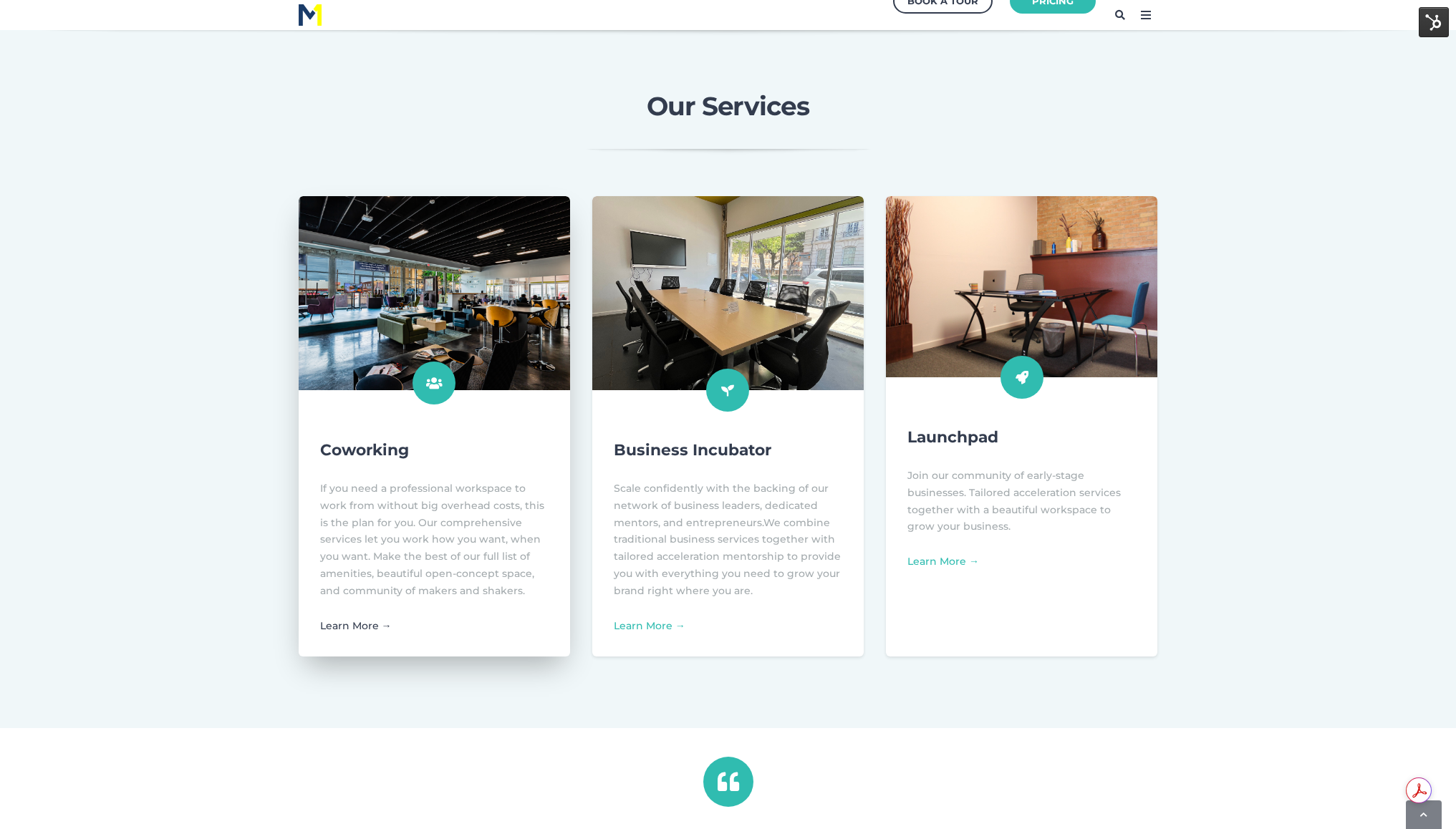
click at [356, 631] on link "Learn More →" at bounding box center [356, 626] width 72 height 13
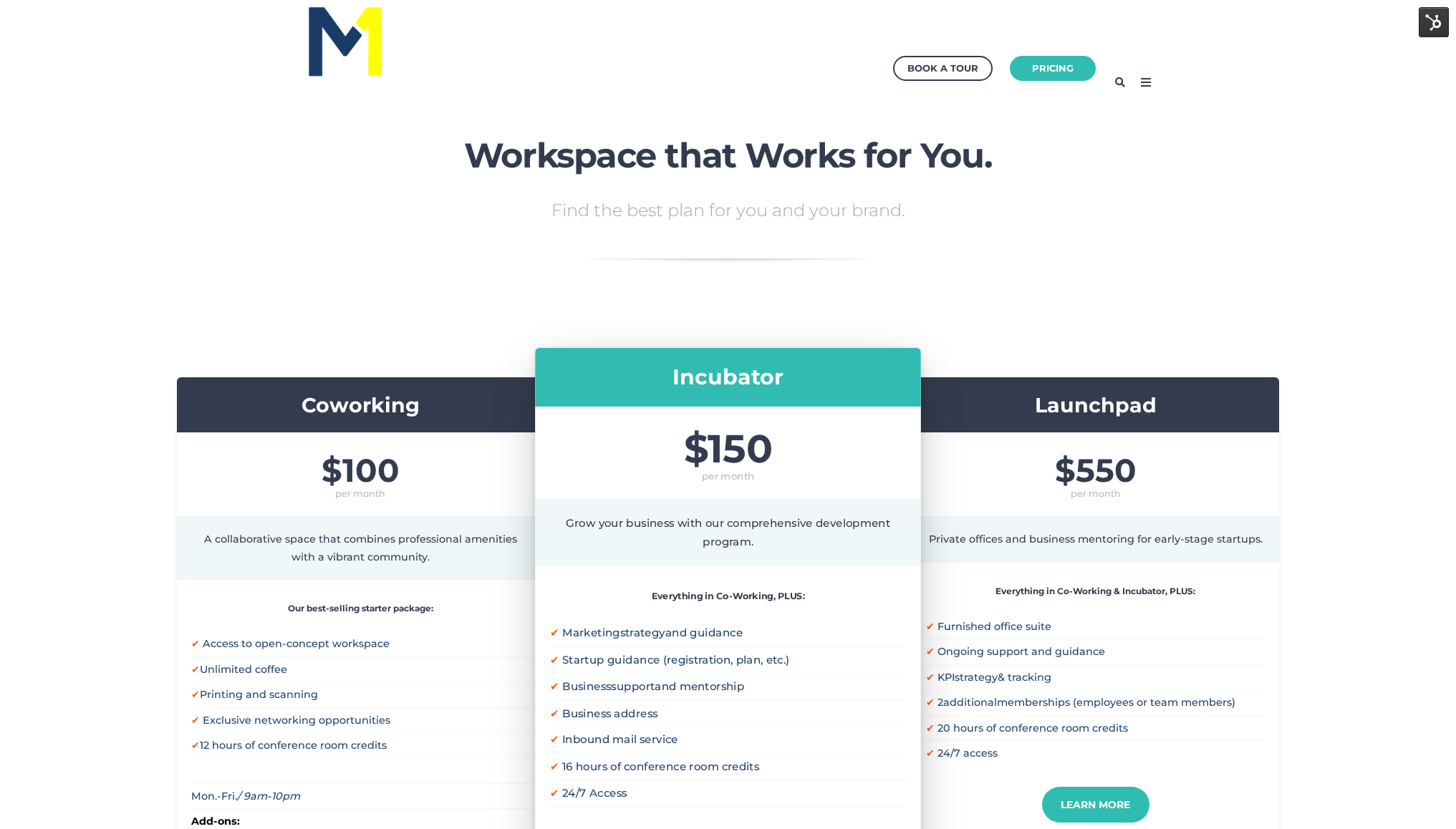
click at [1138, 84] on icon at bounding box center [1146, 83] width 23 height 23
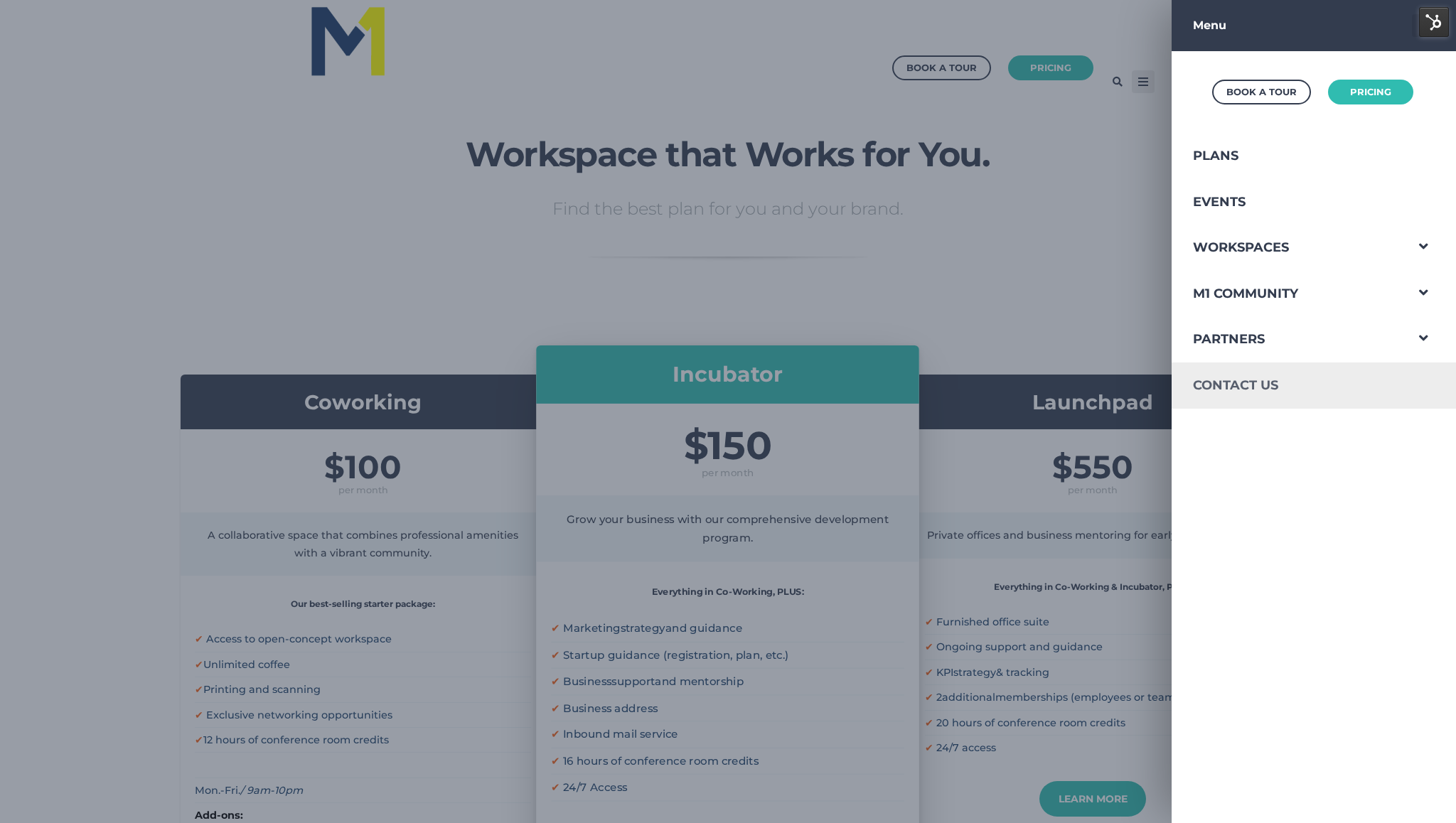
click at [1214, 385] on link "Contact Us" at bounding box center [1288, 385] width 233 height 46
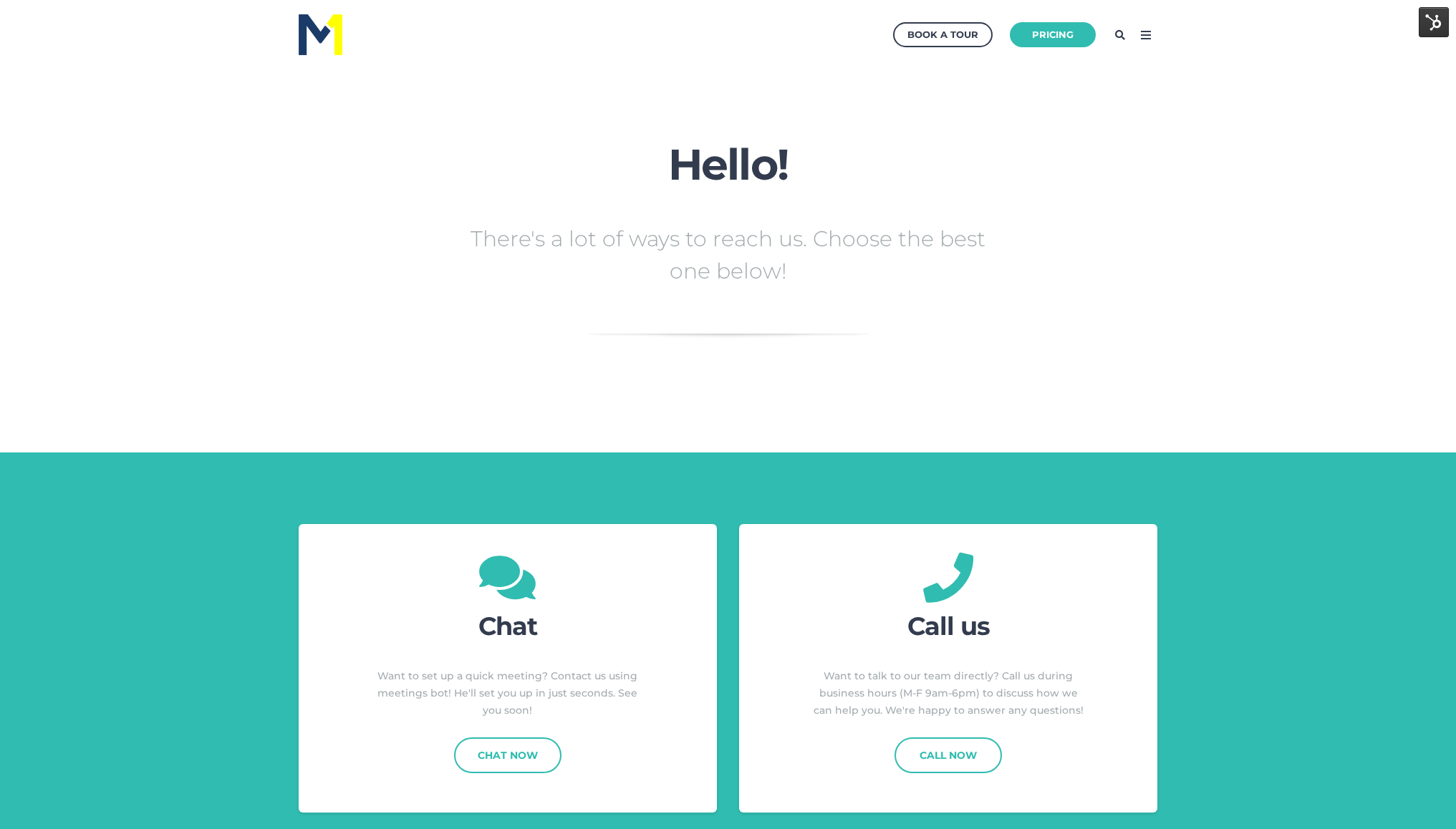
click at [1143, 35] on icon at bounding box center [1146, 36] width 23 height 23
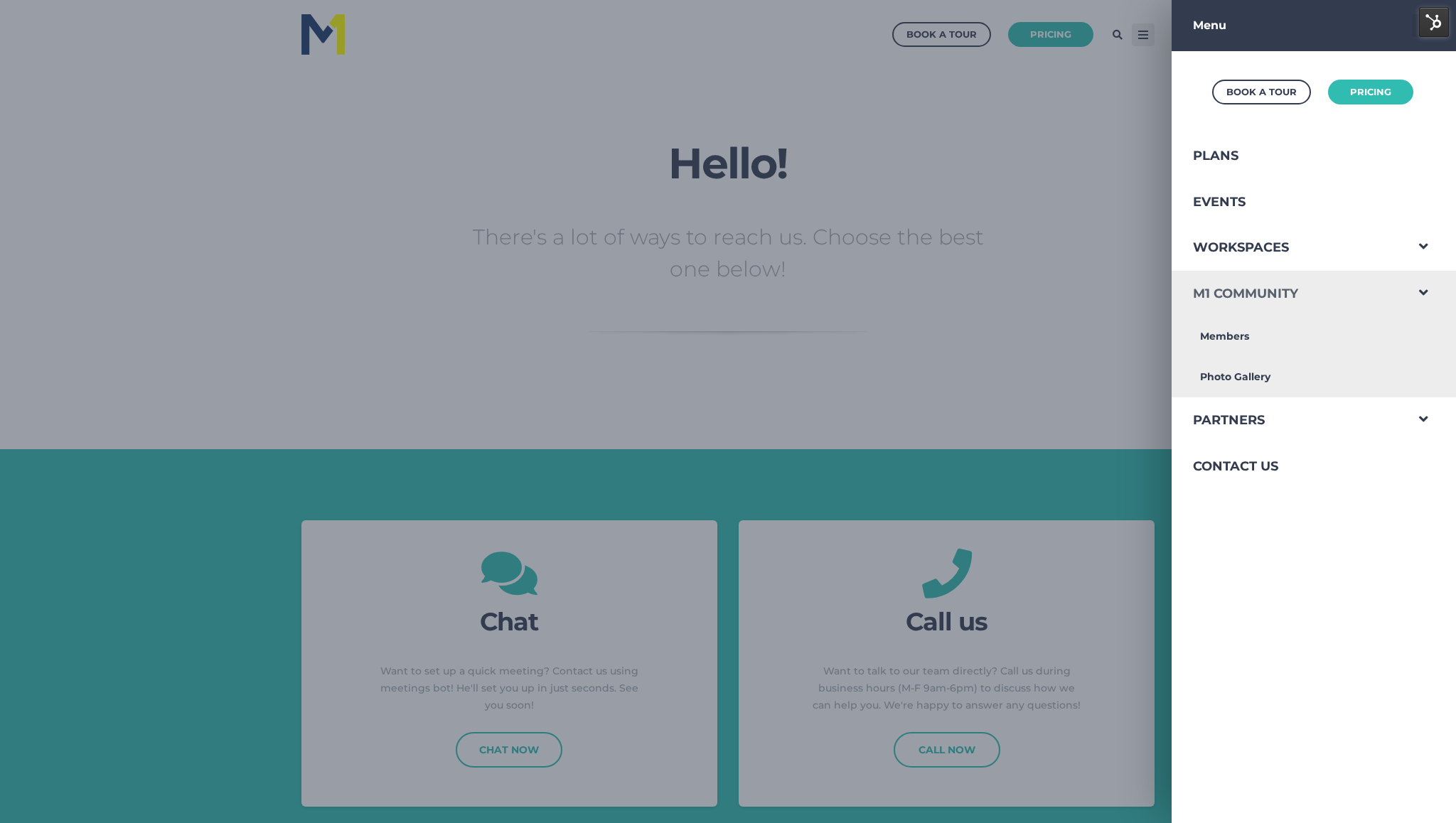
click at [1271, 280] on link "M1 Community" at bounding box center [1288, 293] width 233 height 46
click at [1247, 243] on link "Workspaces" at bounding box center [1288, 248] width 233 height 46
